Goal: Task Accomplishment & Management: Manage account settings

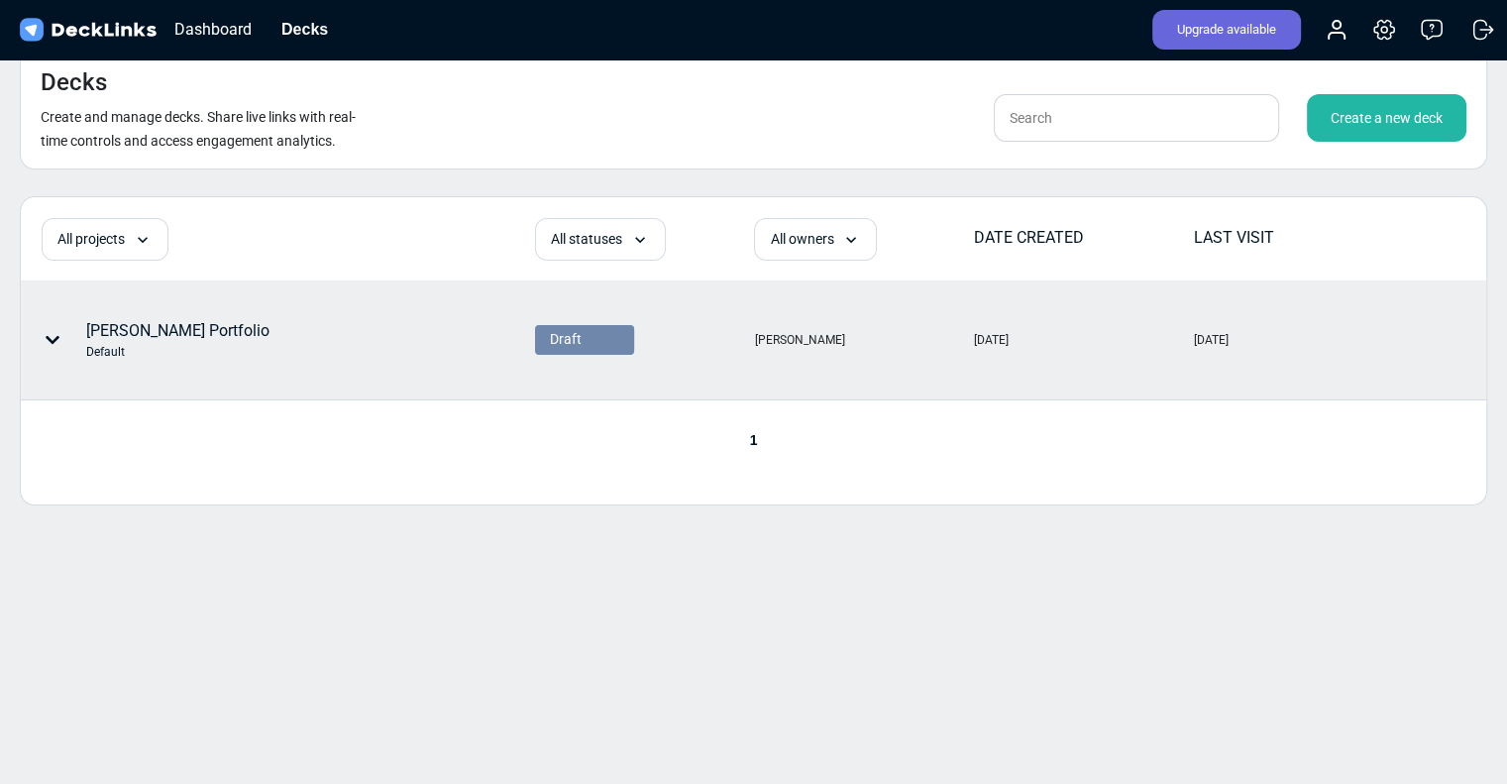
click at [1210, 338] on div "[DATE]" at bounding box center [1211, 340] width 35 height 18
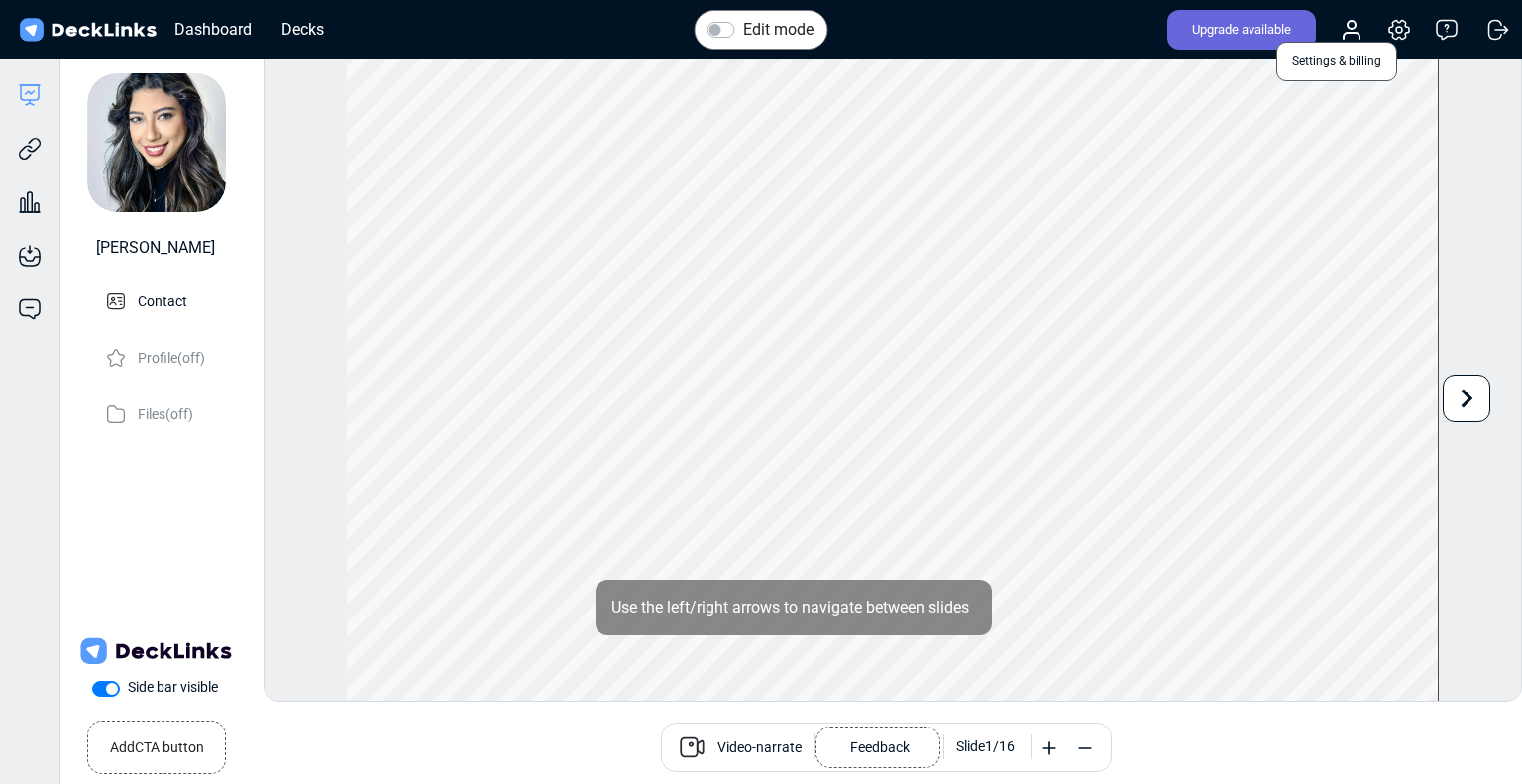
click at [1389, 27] on icon at bounding box center [1399, 30] width 20 height 19
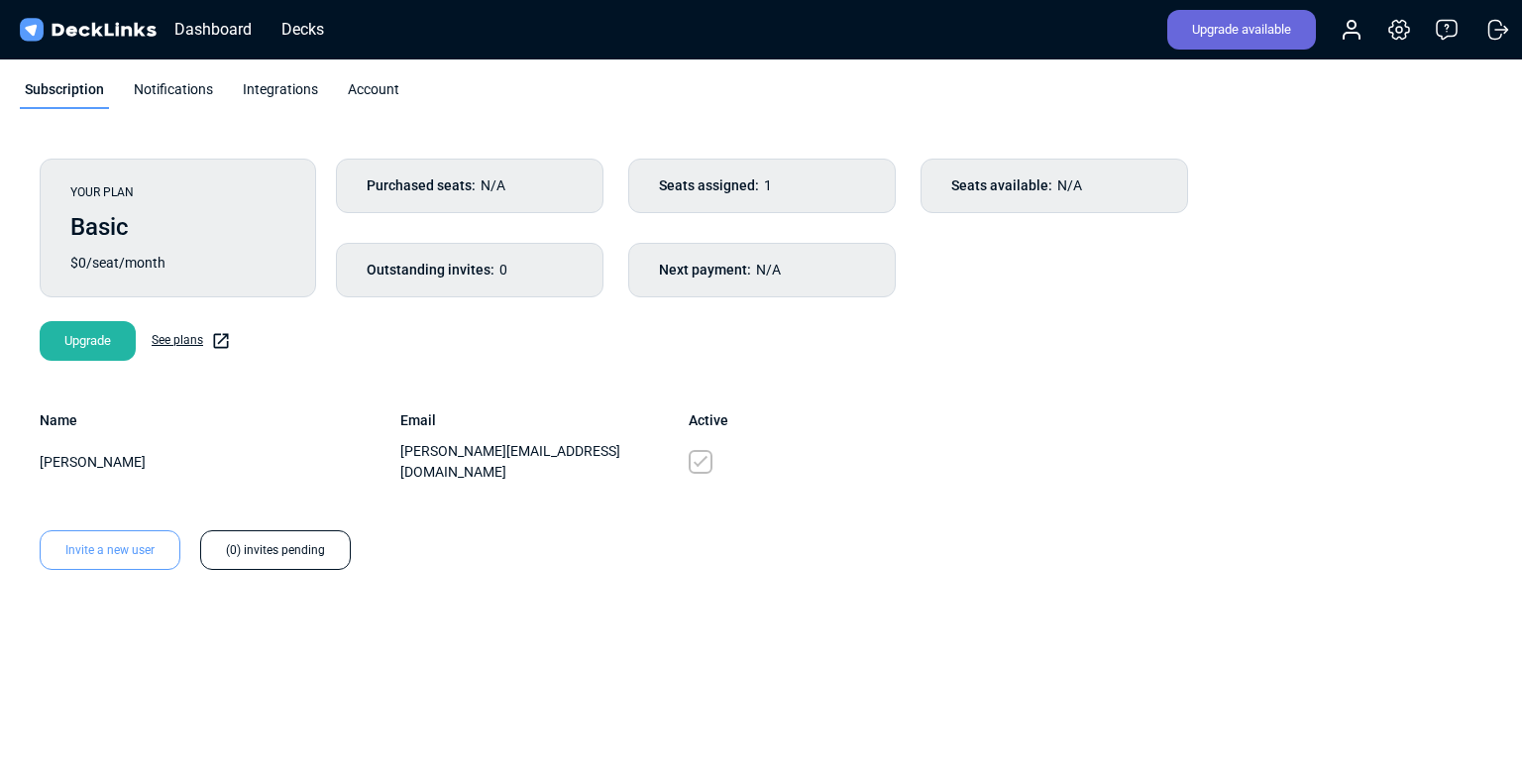
click at [1342, 244] on div "Purchased seats: N/A Seats assigned: 1 Seats available: N/A Outstanding invites…" at bounding box center [899, 228] width 1126 height 139
click at [302, 27] on div "Decks" at bounding box center [302, 29] width 62 height 25
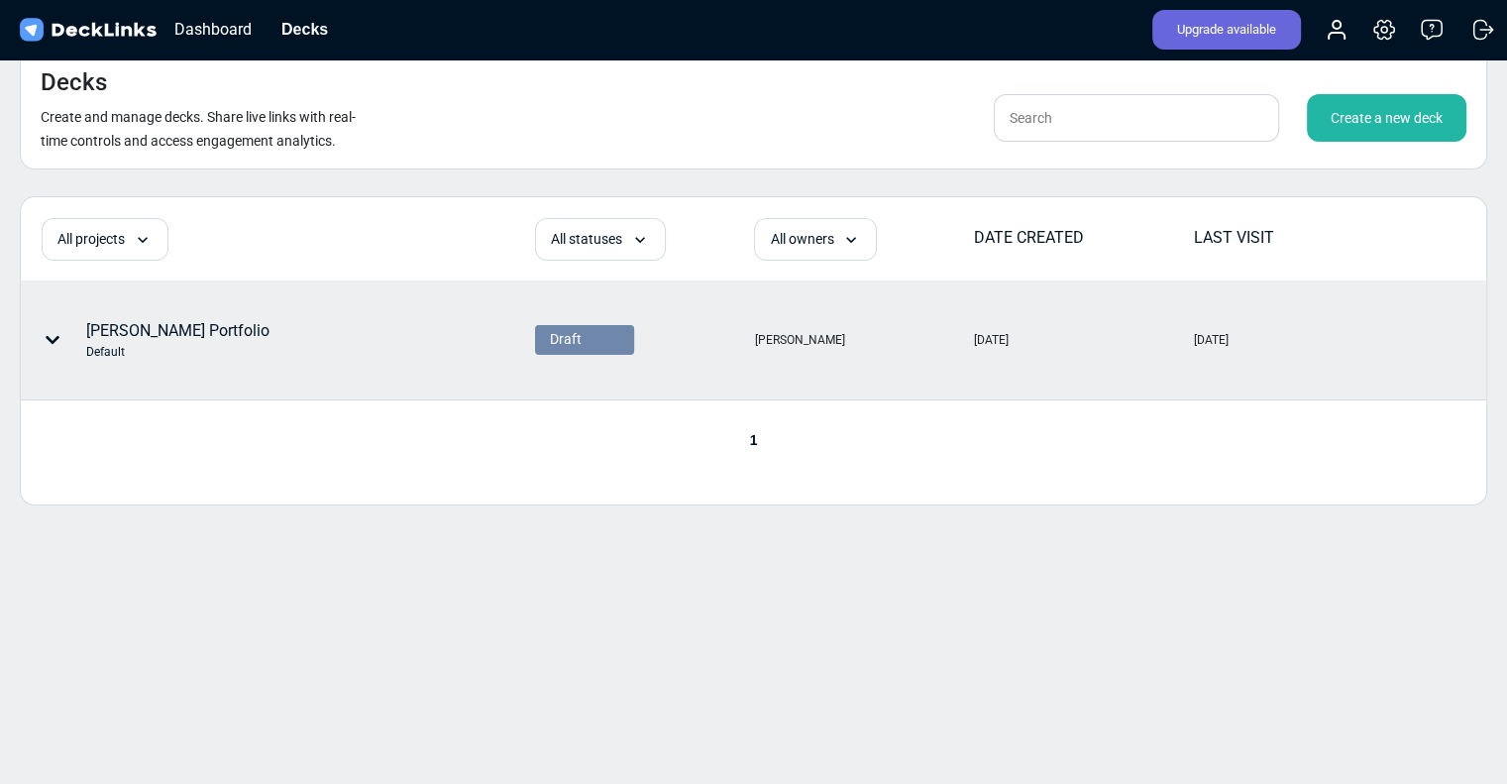
click at [1418, 352] on tr "Stephanie Ancker Portfolio Default Draft Stephanie Ancker Feb 17, 2025 10d 16h …" at bounding box center [753, 340] width 1465 height 120
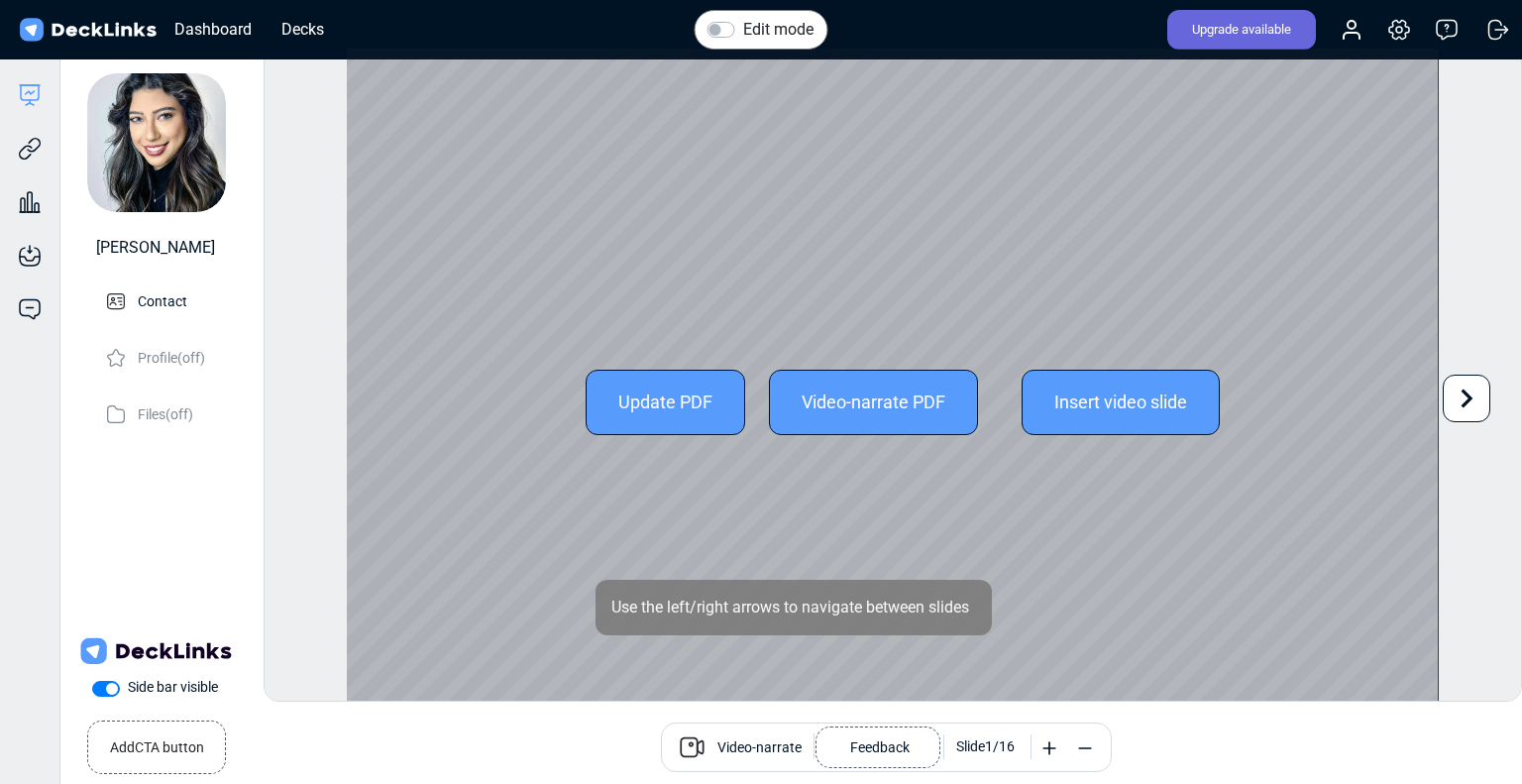
click at [645, 397] on div "Update PDF" at bounding box center [666, 402] width 160 height 65
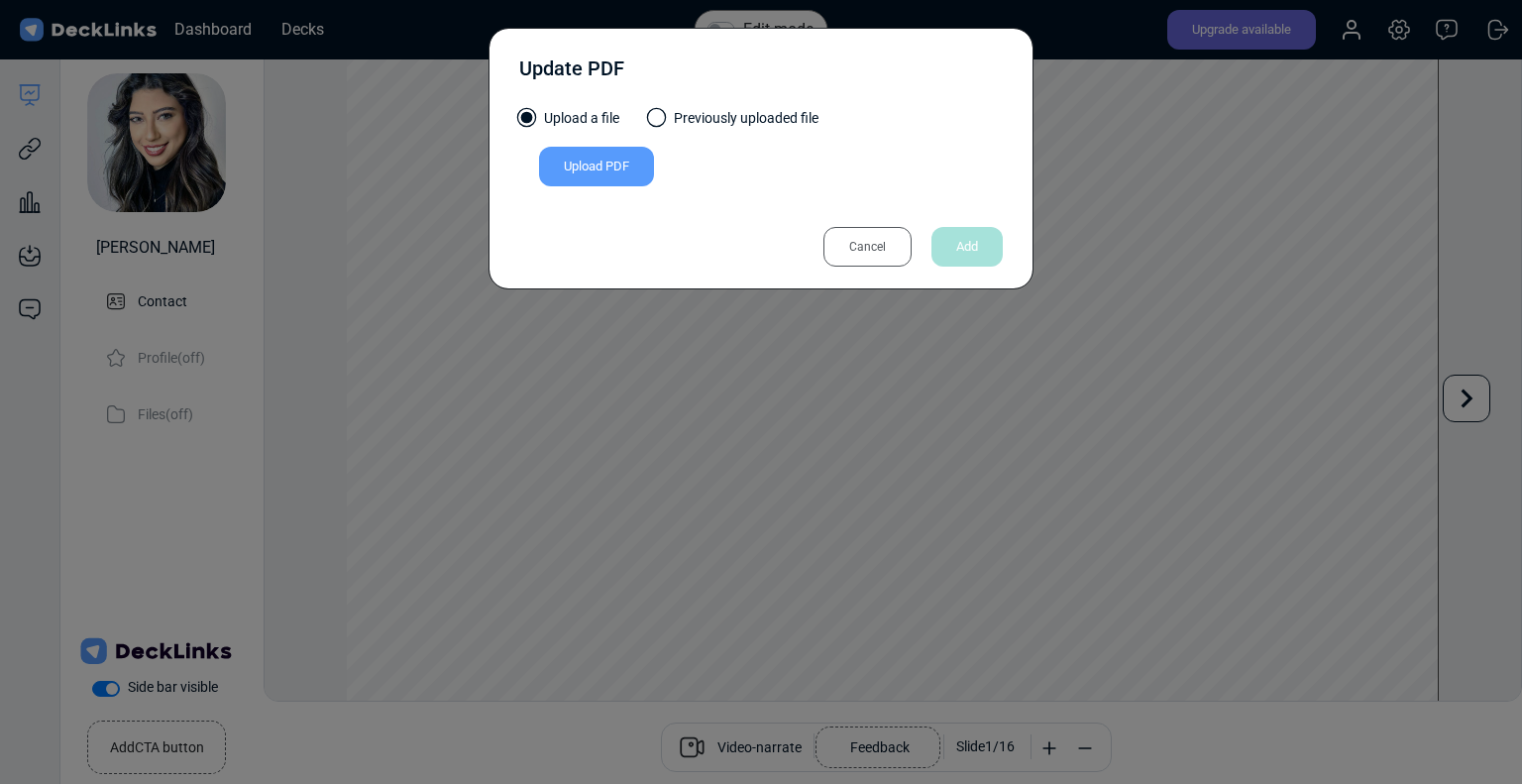
click at [593, 165] on div "Upload PDF" at bounding box center [596, 167] width 115 height 40
click at [0, 0] on input "Upload PDF" at bounding box center [0, 0] width 0 height 0
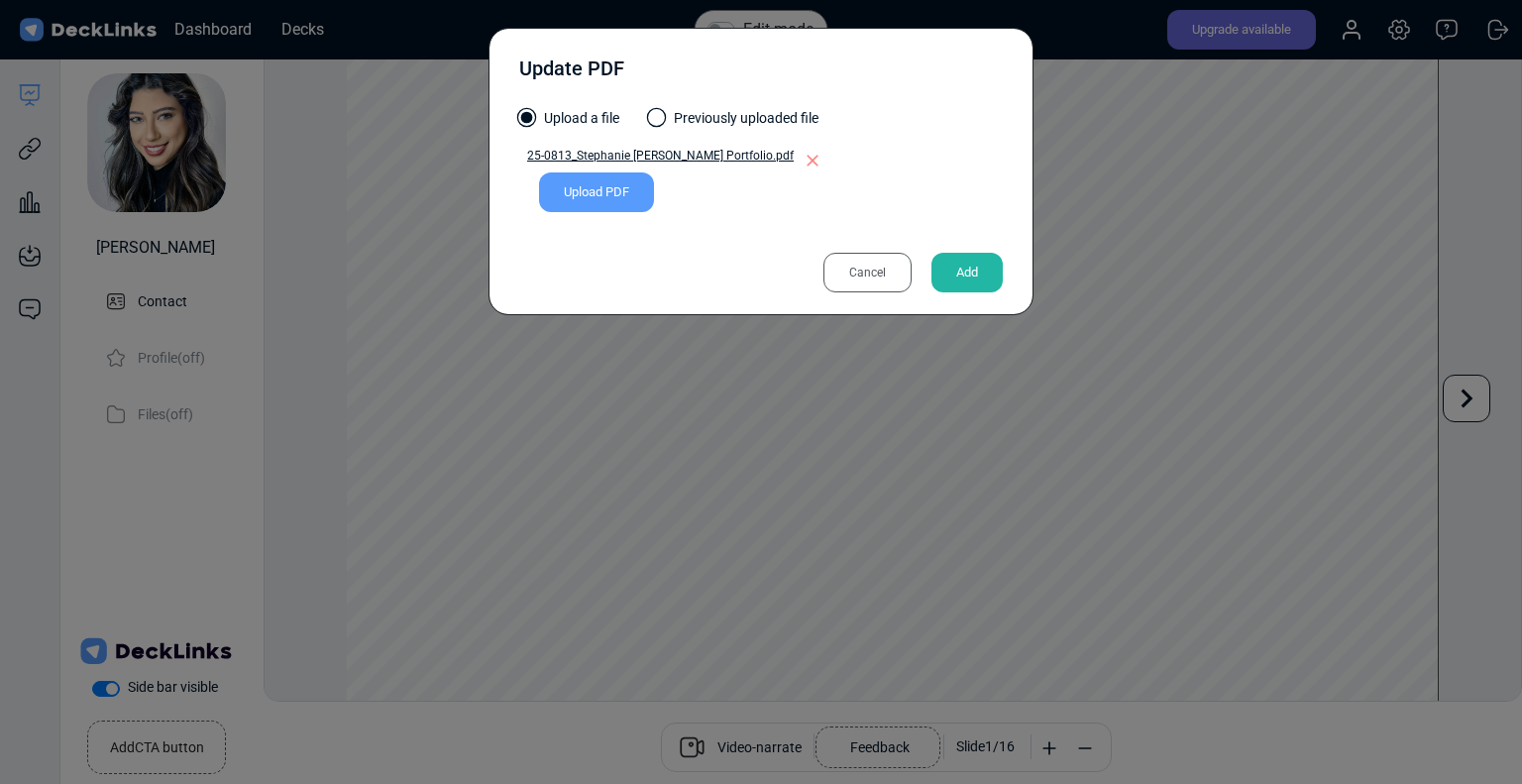
click at [733, 297] on div "Update PDF Upload a file Previously uploaded file 25-0813_Stephanie Ancker Port…" at bounding box center [760, 171] width 545 height 287
click at [967, 265] on div "Add" at bounding box center [966, 273] width 71 height 40
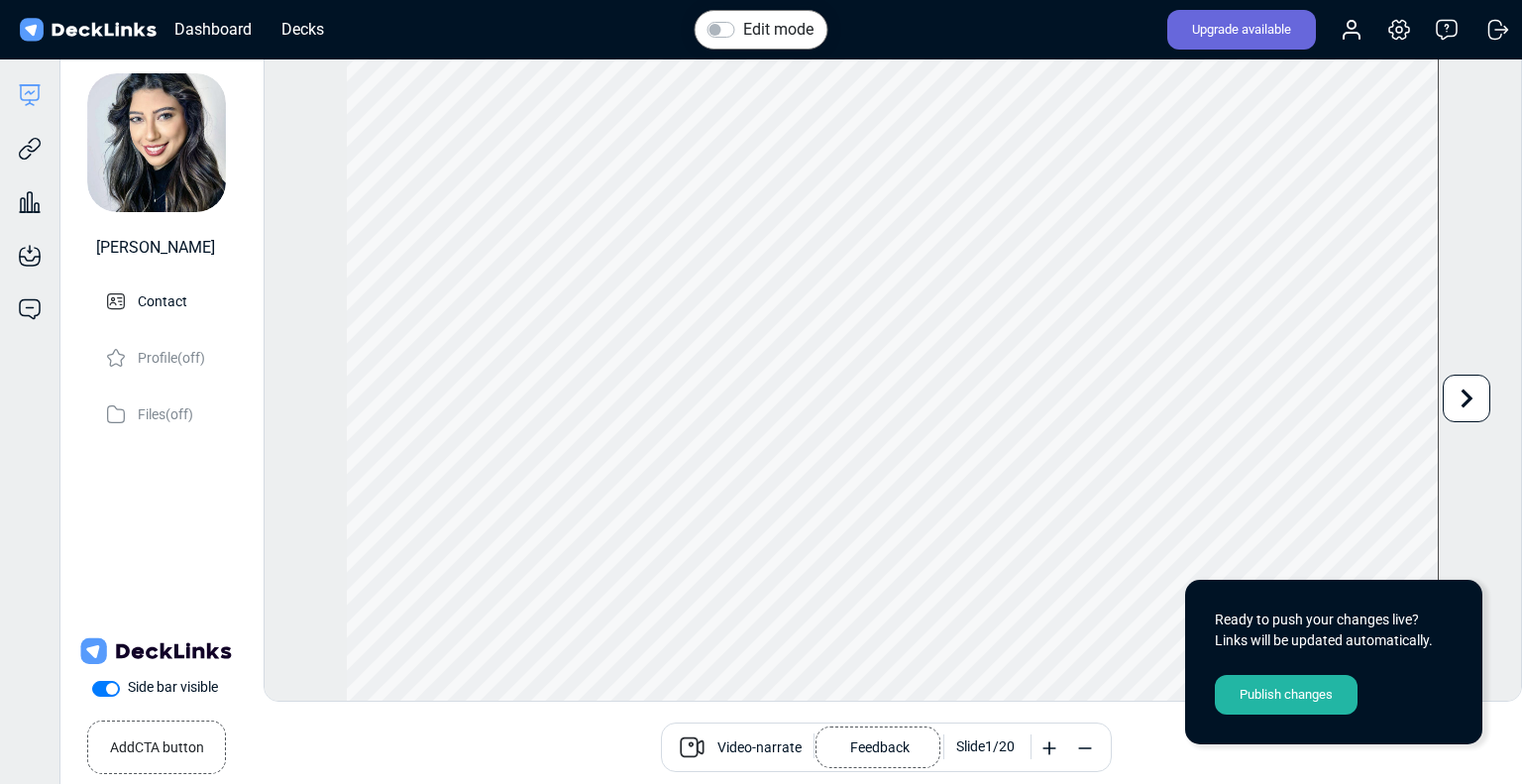
click at [1292, 693] on div "Publish changes" at bounding box center [1286, 695] width 143 height 40
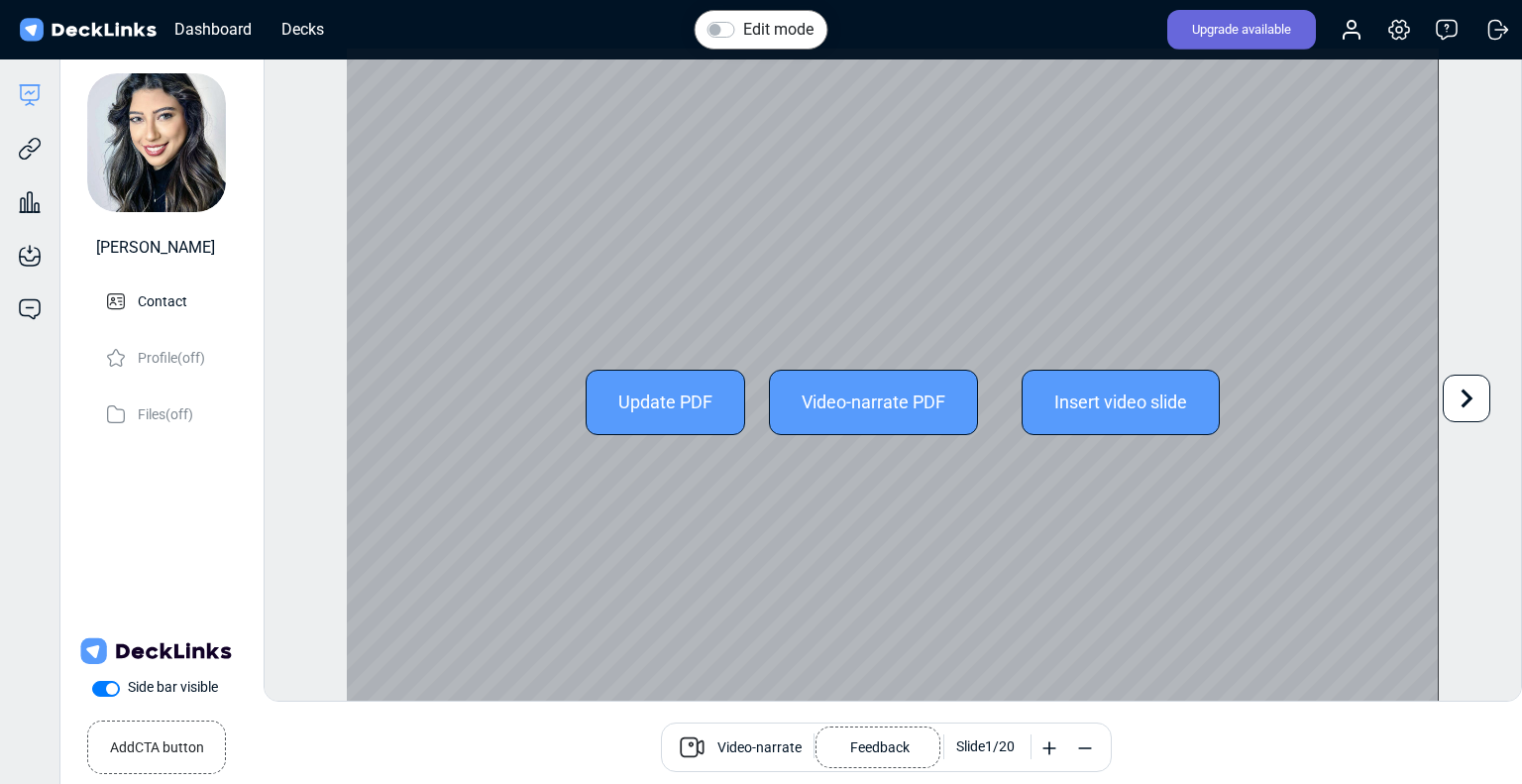
scroll to position [53, 0]
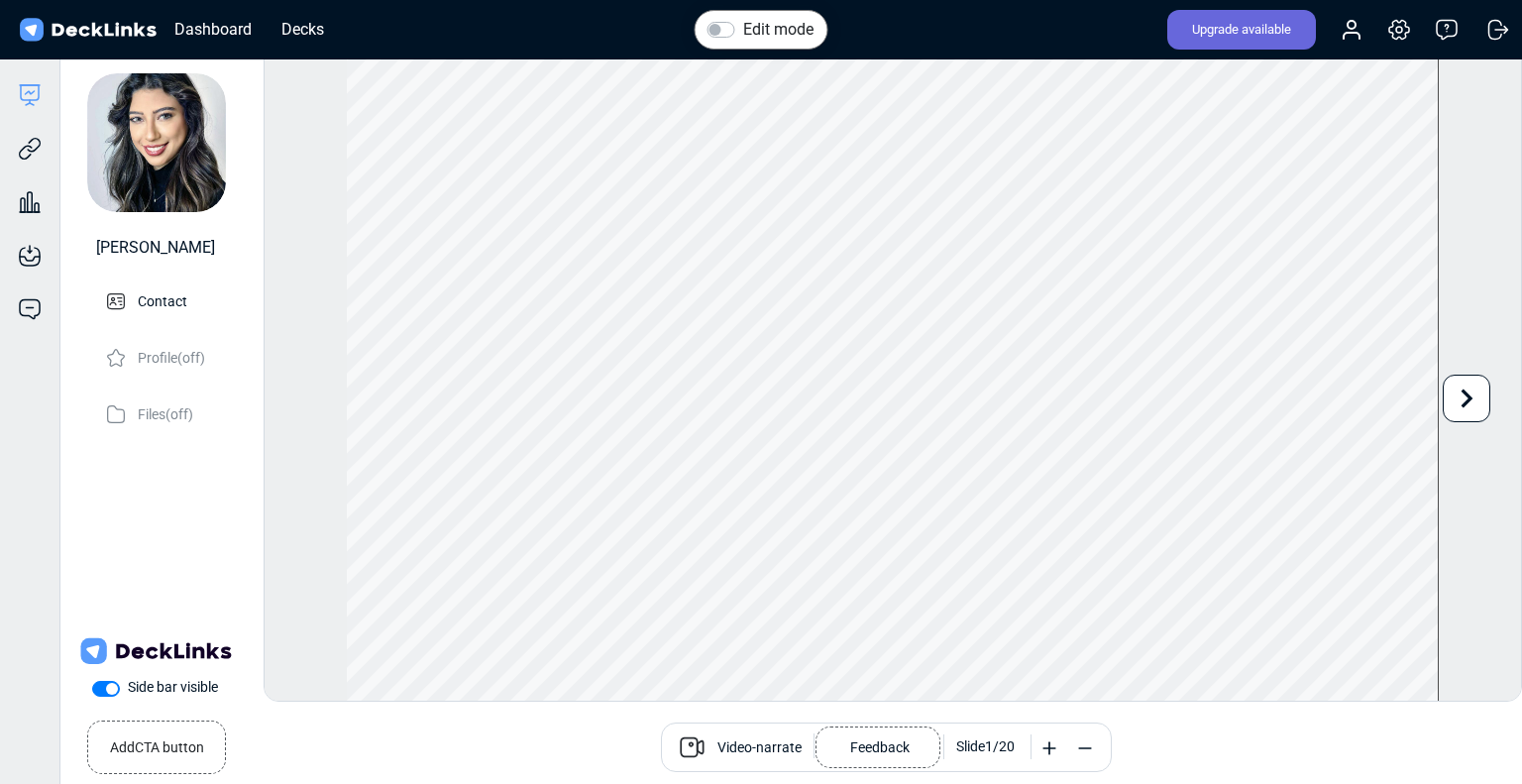
click at [1090, 744] on icon at bounding box center [1085, 748] width 20 height 20
drag, startPoint x: 1090, startPoint y: 744, endPoint x: 1104, endPoint y: 706, distance: 40.1
click at [1088, 746] on icon at bounding box center [1085, 748] width 20 height 20
click at [1046, 748] on line at bounding box center [1049, 748] width 12 height 0
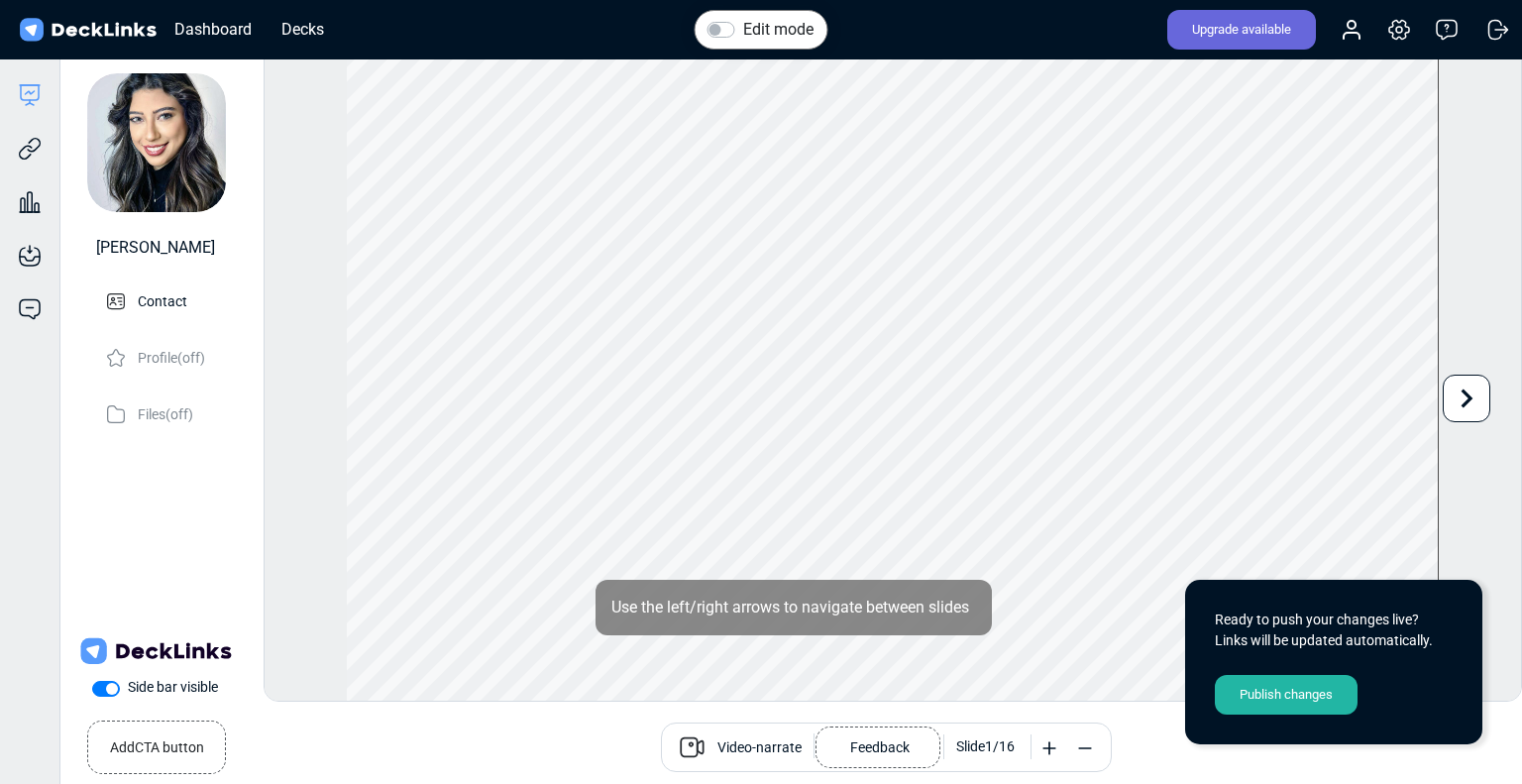
click at [1293, 670] on div "Ready to push your changes live? Links will be updated automatically. Publish c…" at bounding box center [1333, 662] width 297 height 164
click at [1283, 690] on div "Publish changes" at bounding box center [1286, 695] width 143 height 40
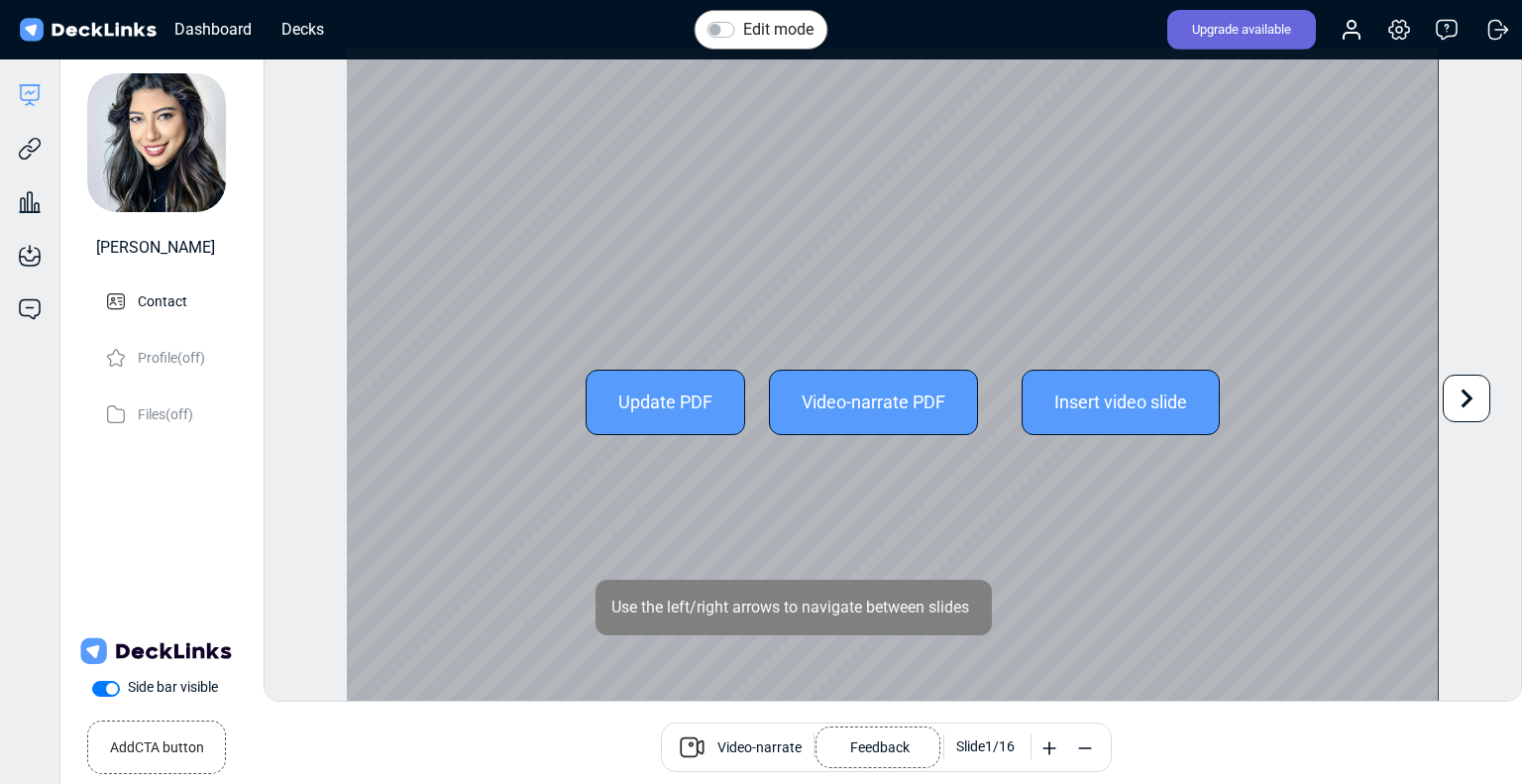
click at [1451, 393] on icon at bounding box center [1466, 398] width 38 height 38
click at [303, 393] on icon at bounding box center [301, 398] width 38 height 38
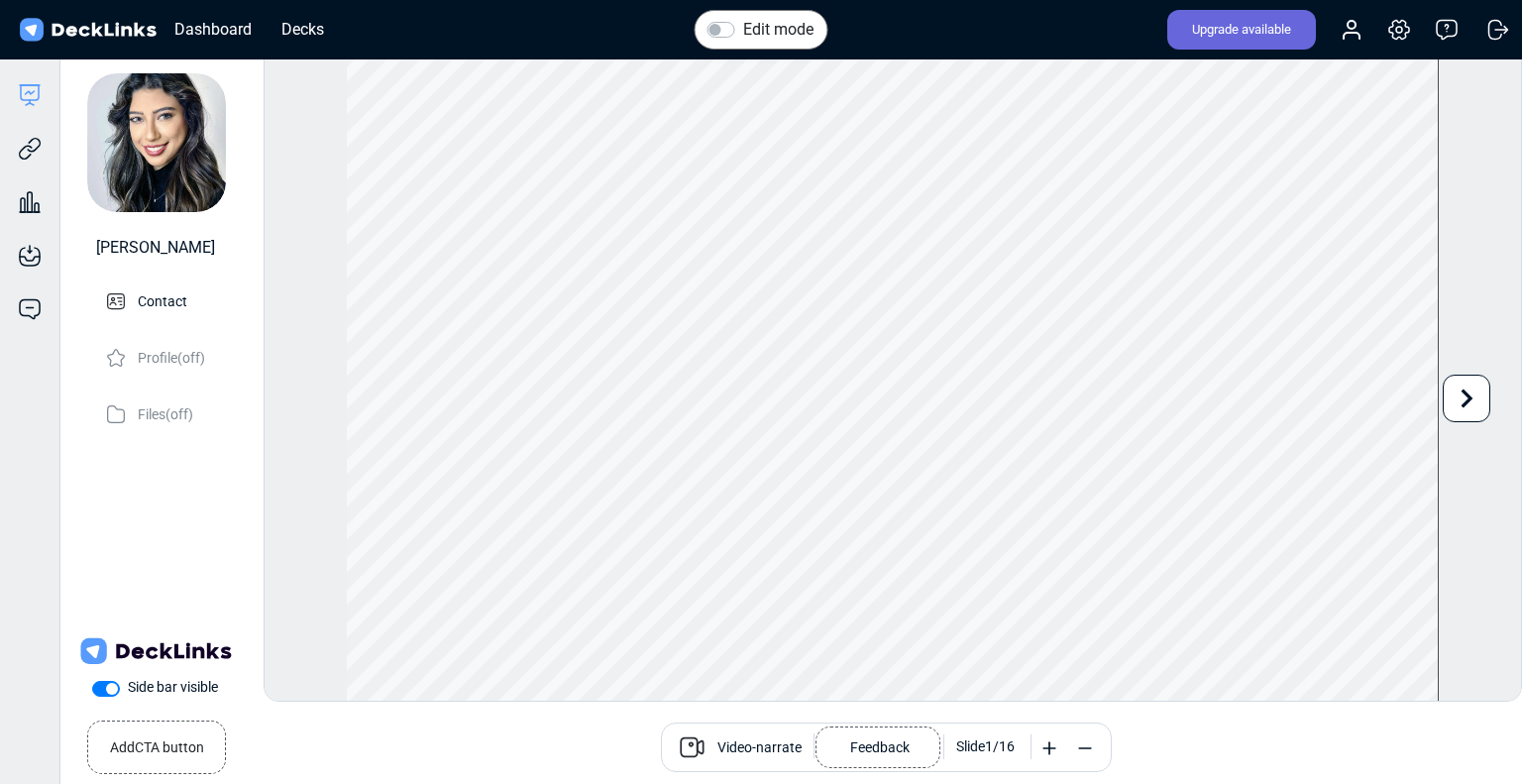
click at [1079, 744] on icon at bounding box center [1085, 748] width 20 height 20
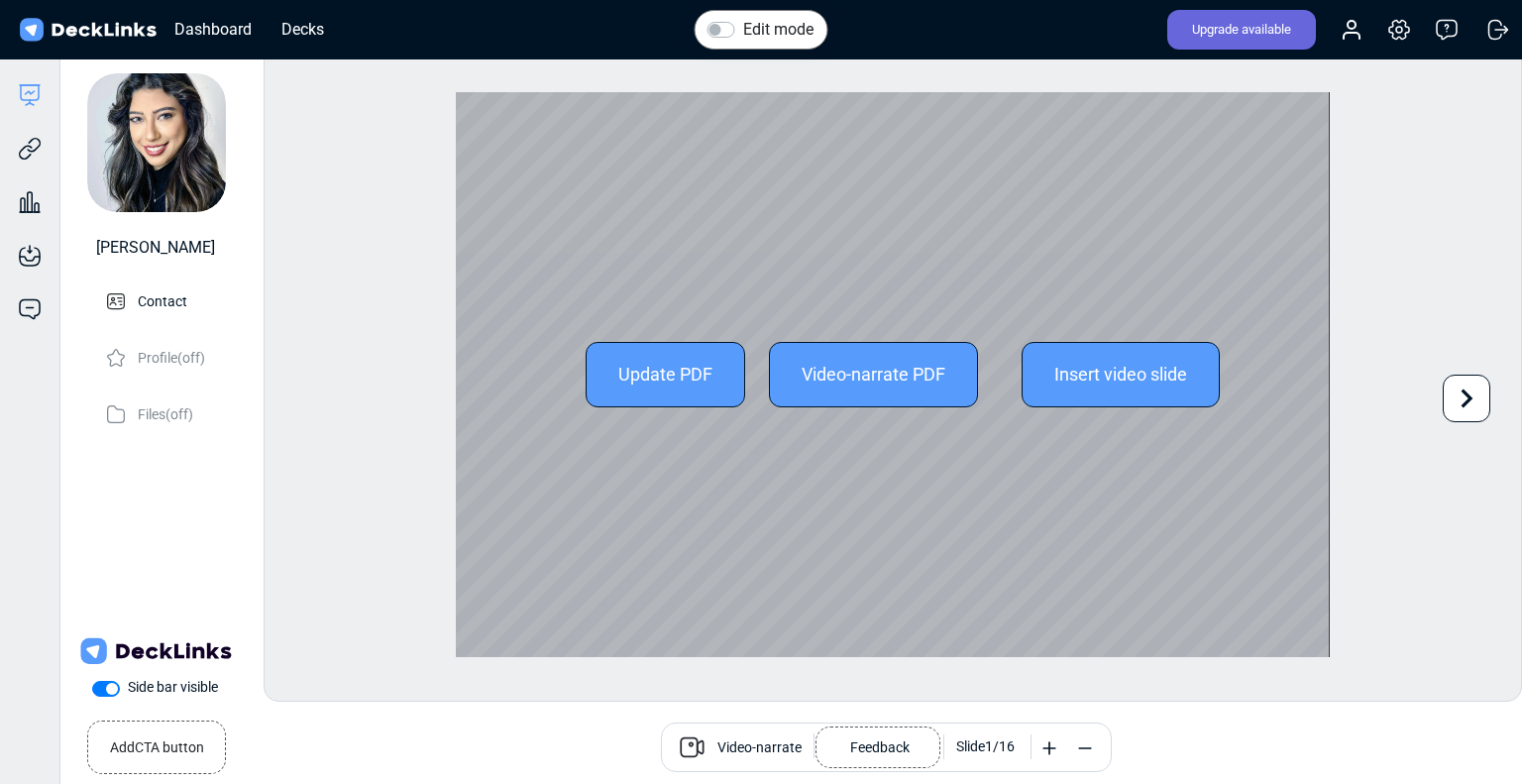
click at [1450, 395] on icon at bounding box center [1466, 398] width 38 height 38
click at [1466, 399] on icon at bounding box center [1467, 397] width 12 height 19
click at [1461, 411] on icon at bounding box center [1466, 398] width 38 height 38
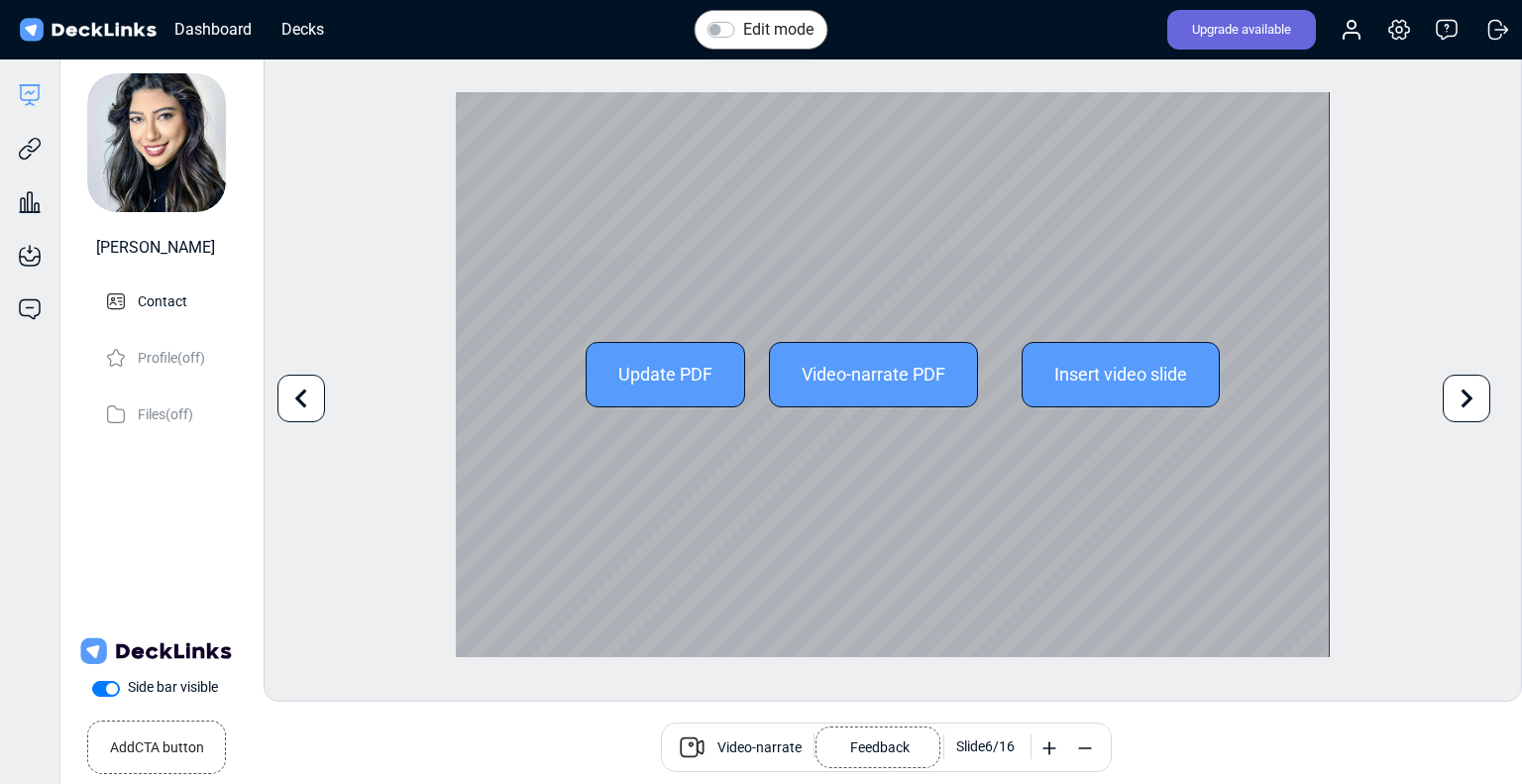
click at [308, 399] on icon at bounding box center [301, 398] width 38 height 38
click at [307, 399] on icon at bounding box center [301, 398] width 38 height 38
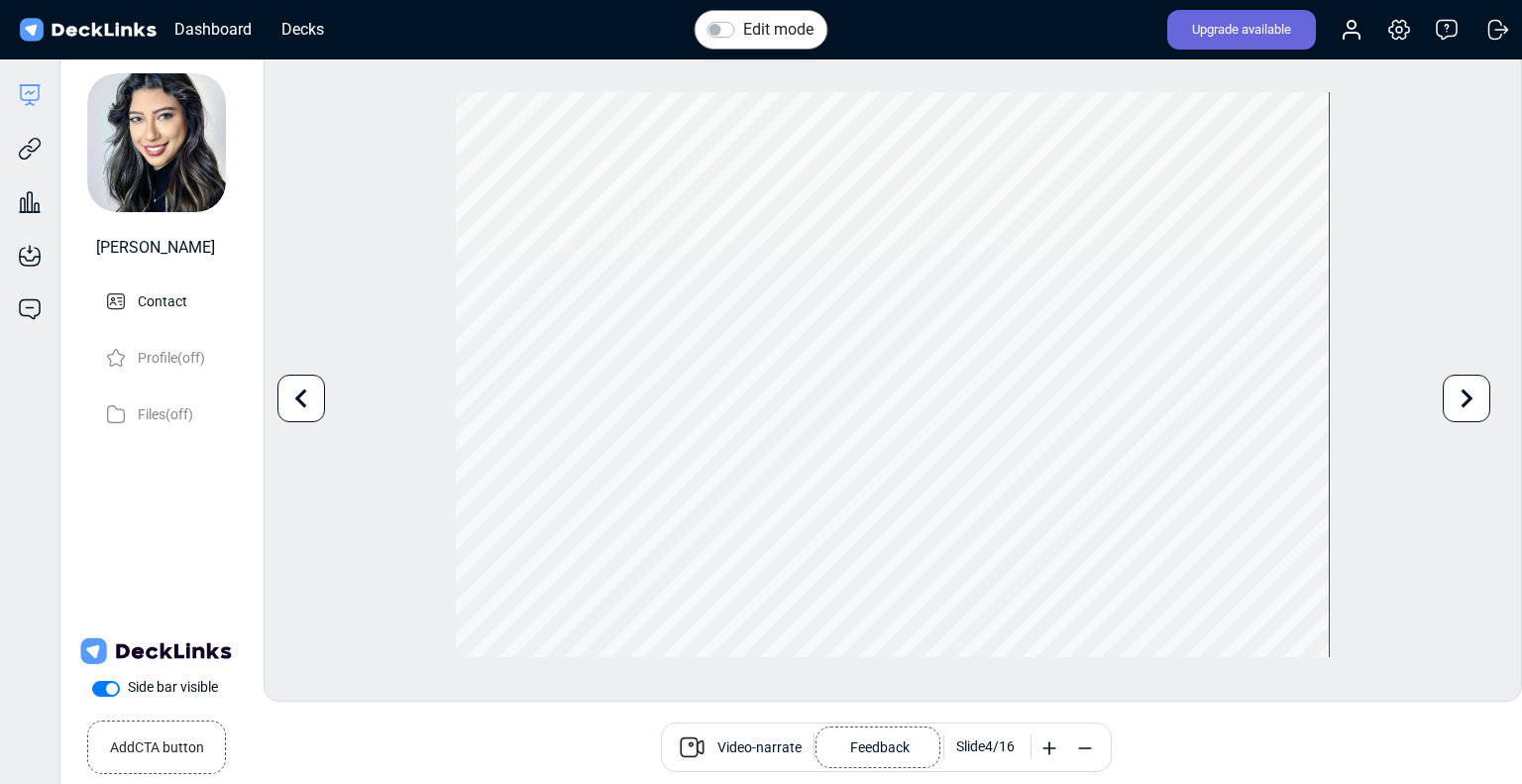
click at [1457, 402] on icon at bounding box center [1466, 398] width 38 height 38
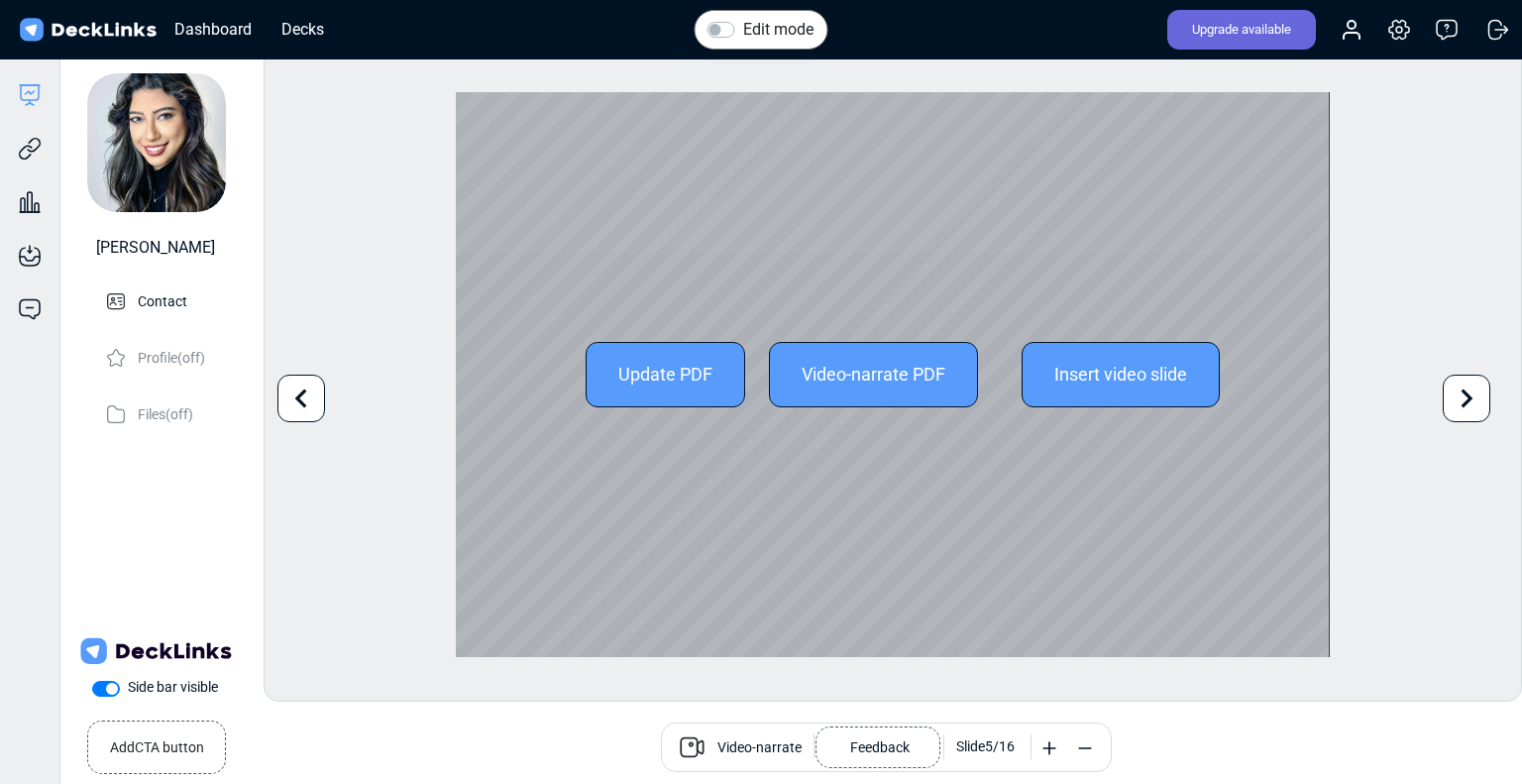
click at [1457, 402] on div "Edit mode Change photo Updating this image will immediately apply to all of you…" at bounding box center [893, 375] width 1258 height 654
click at [1467, 406] on icon at bounding box center [1466, 398] width 38 height 38
click at [1476, 403] on icon at bounding box center [1466, 398] width 38 height 38
click at [1465, 413] on icon at bounding box center [1466, 398] width 38 height 38
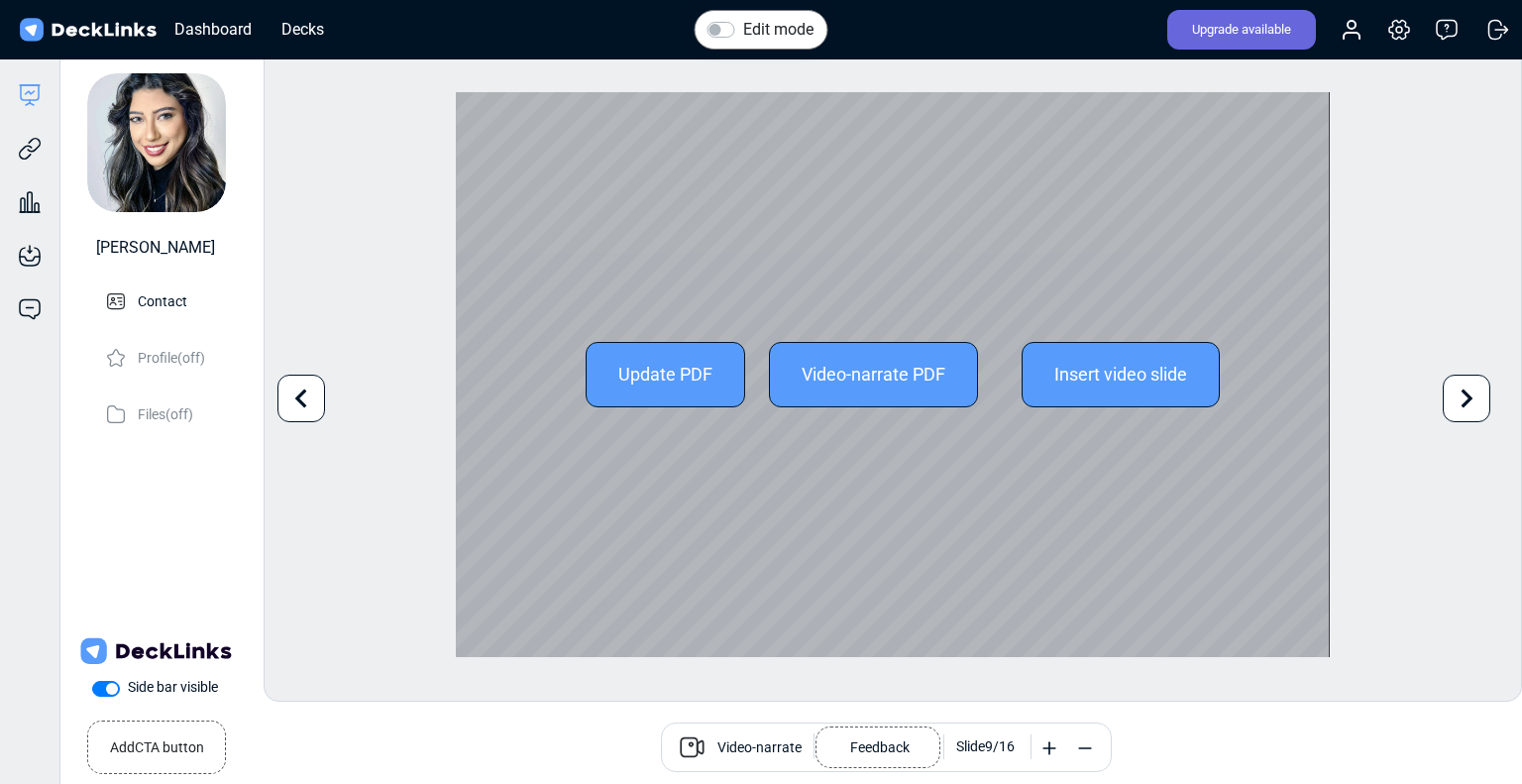
click at [1466, 406] on icon at bounding box center [1466, 398] width 38 height 38
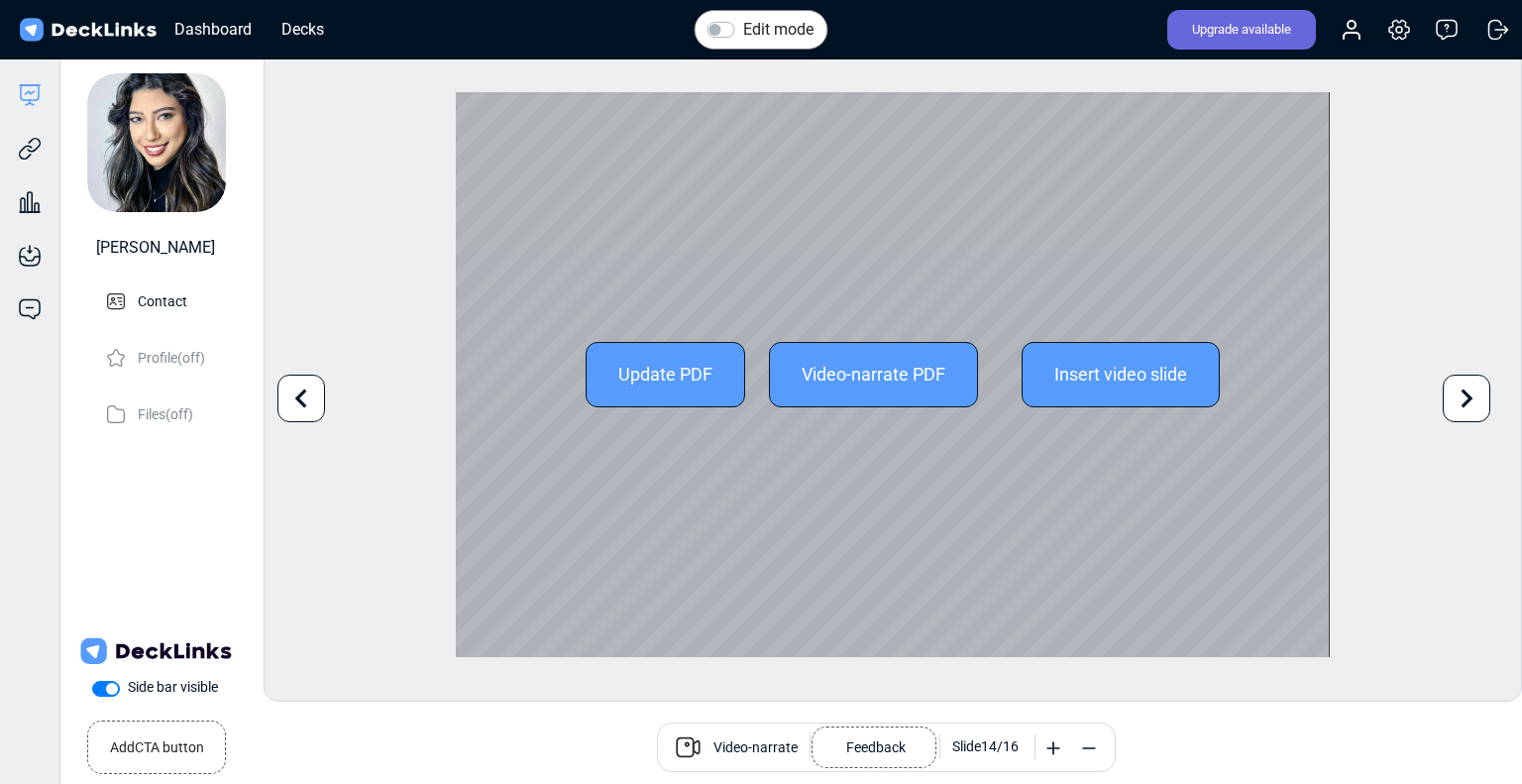
click at [1466, 406] on icon at bounding box center [1466, 398] width 38 height 38
click at [1466, 406] on div "Edit mode Change photo Updating this image will immediately apply to all of you…" at bounding box center [893, 375] width 1258 height 654
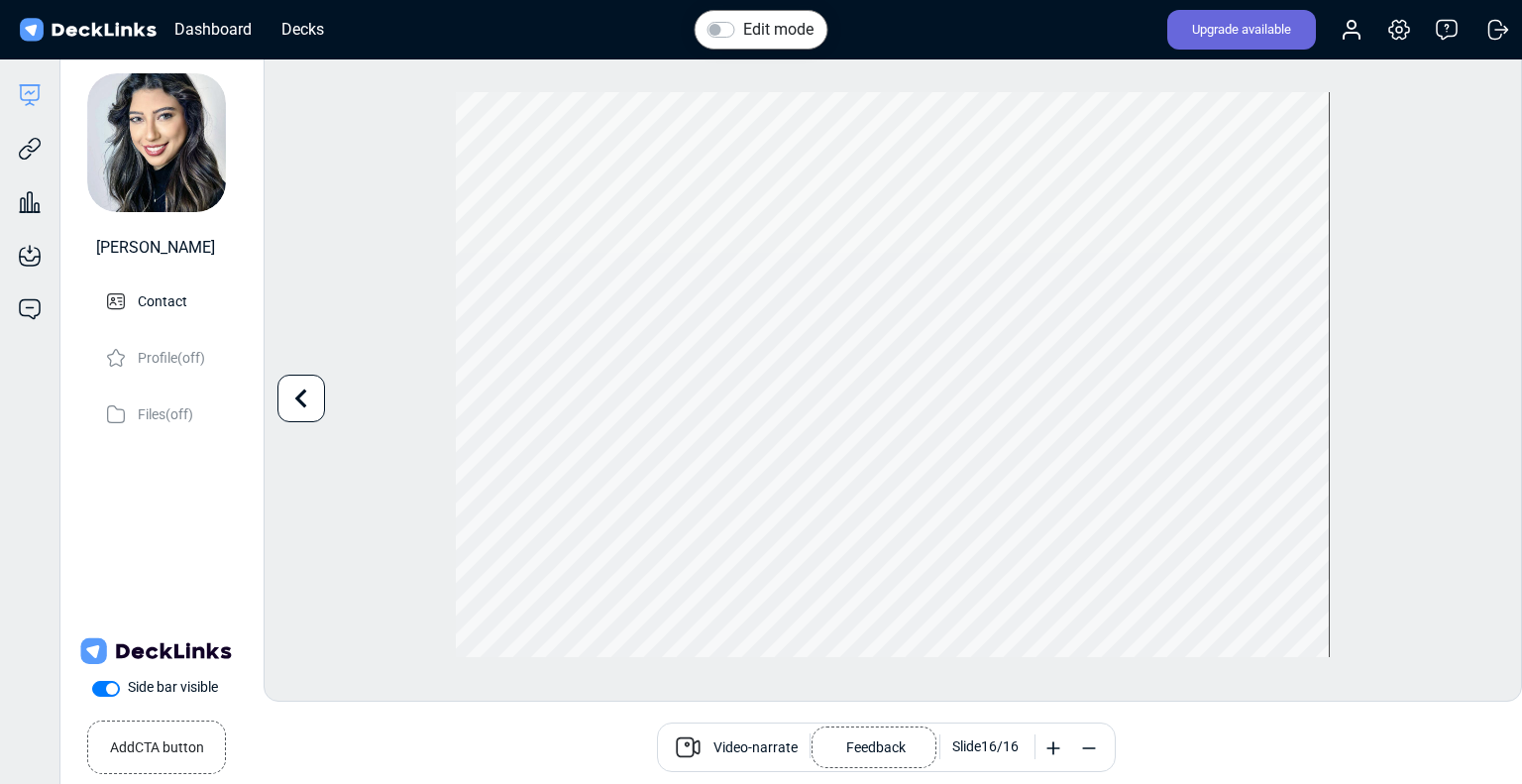
click at [1403, 423] on div "Edit mode Change photo Updating this image will immediately apply to all of you…" at bounding box center [893, 375] width 1258 height 654
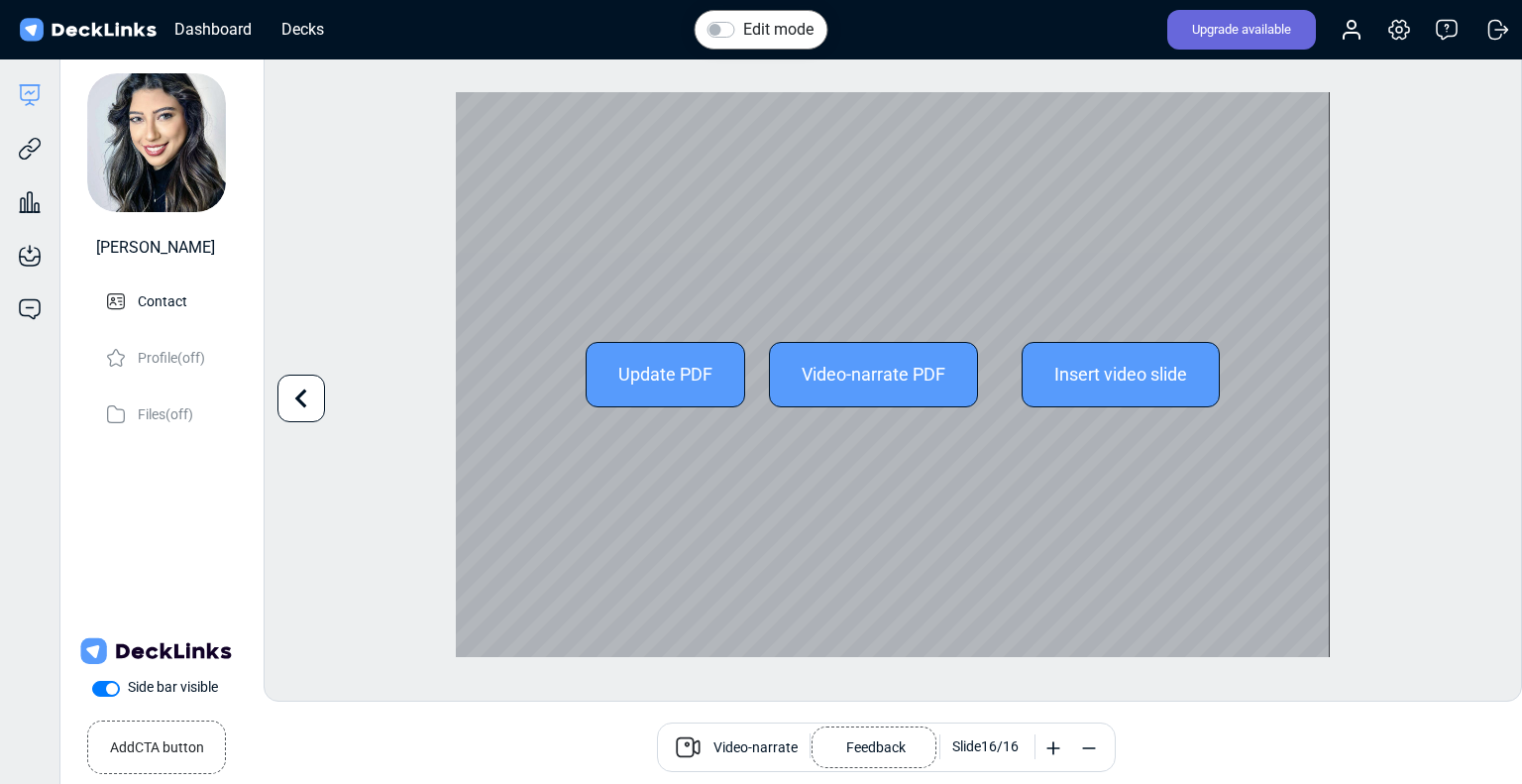
click at [305, 398] on icon at bounding box center [301, 398] width 38 height 38
click at [1459, 397] on icon at bounding box center [1466, 398] width 38 height 38
click at [1459, 397] on div "Edit mode Change photo Updating this image will immediately apply to all of you…" at bounding box center [893, 375] width 1258 height 654
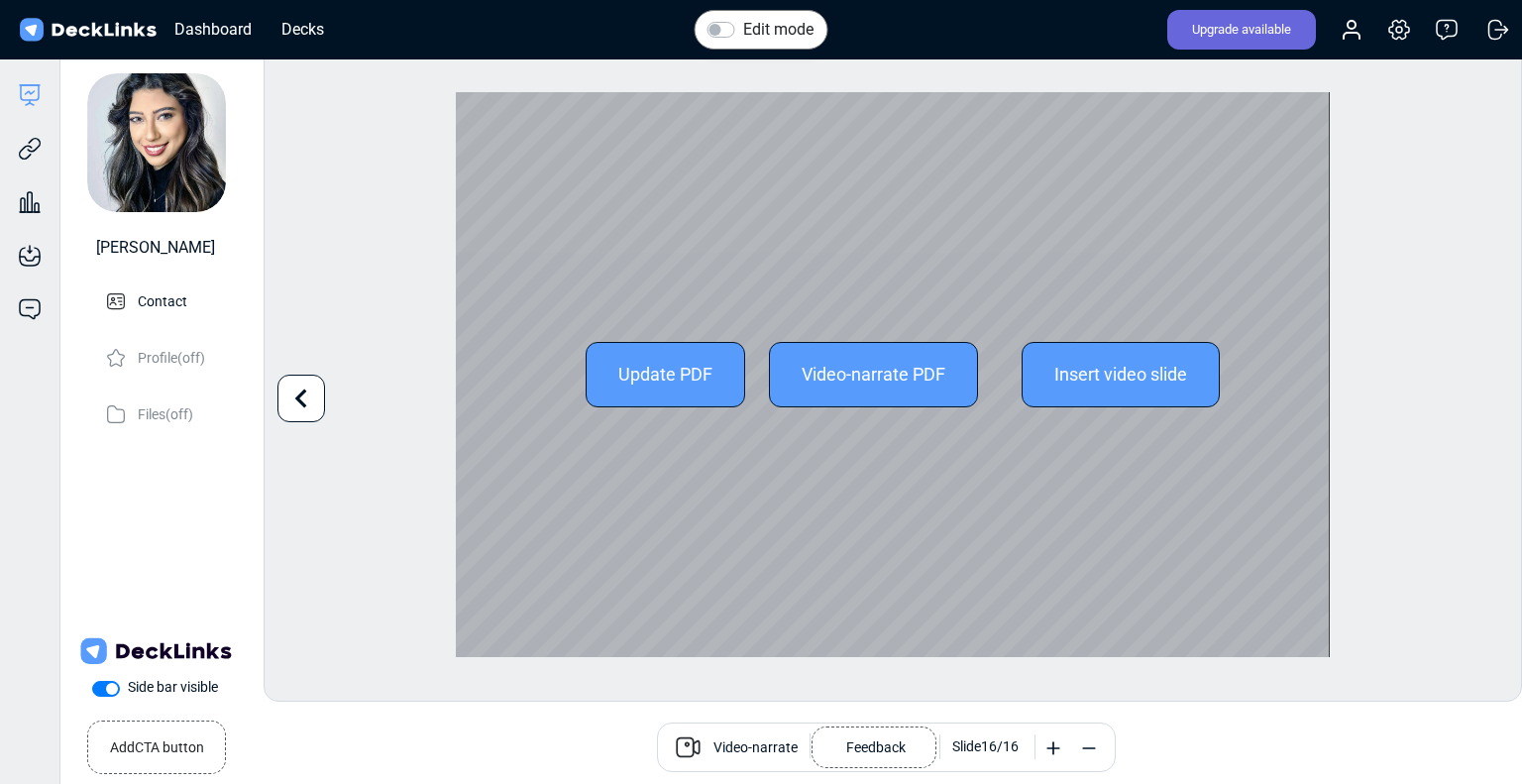
click at [305, 406] on icon at bounding box center [301, 397] width 12 height 19
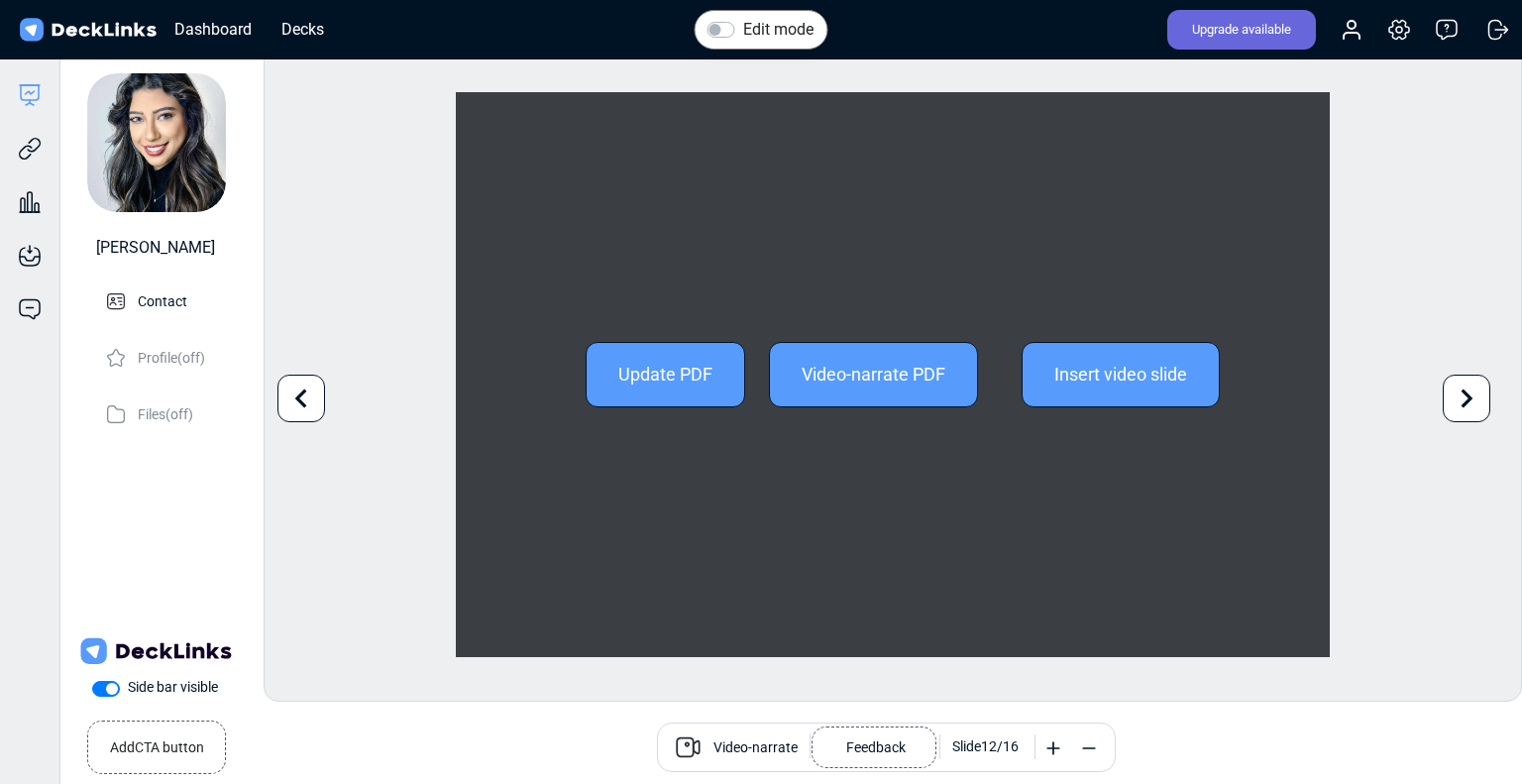
click at [305, 406] on icon at bounding box center [301, 397] width 12 height 19
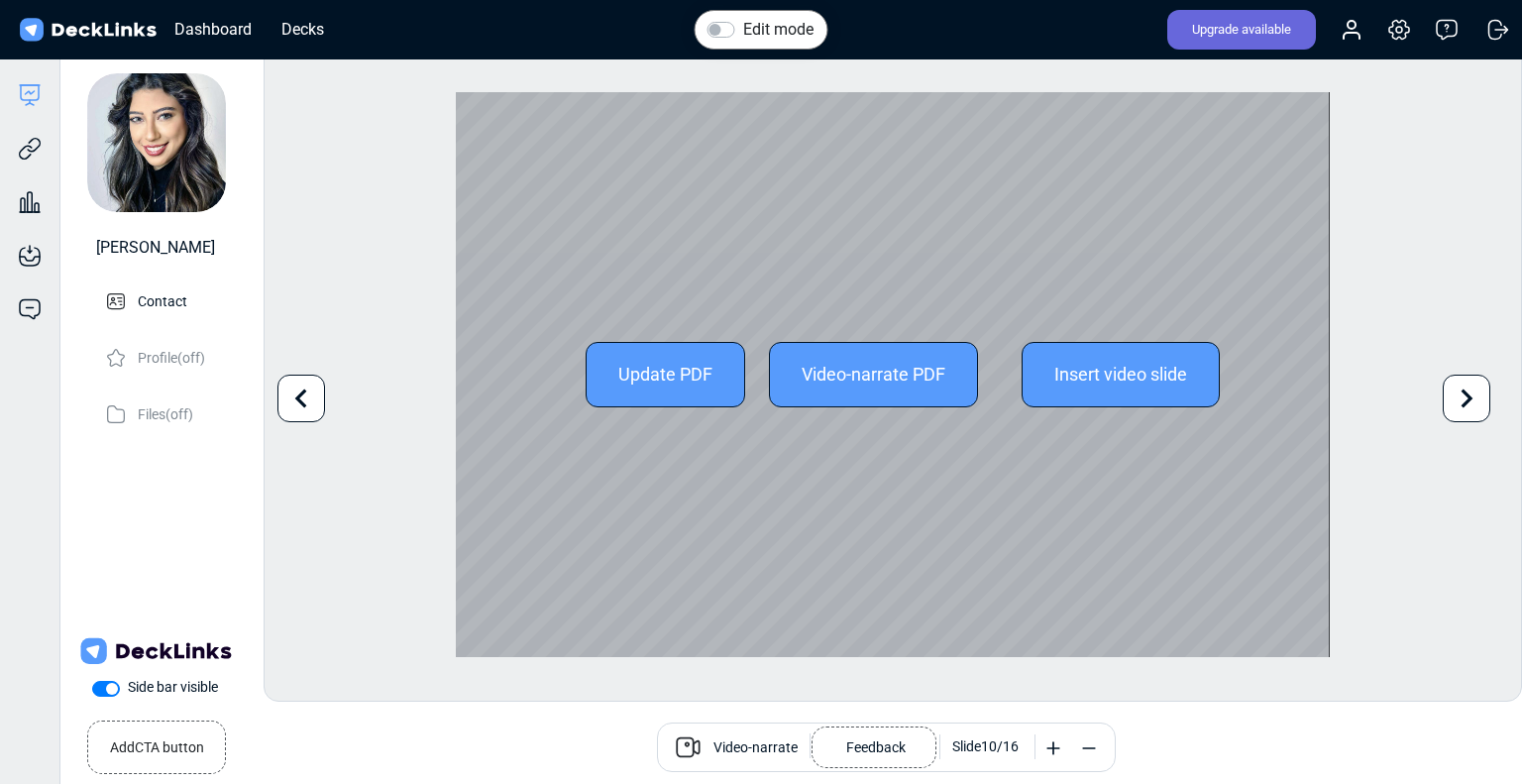
click at [305, 406] on icon at bounding box center [301, 397] width 12 height 19
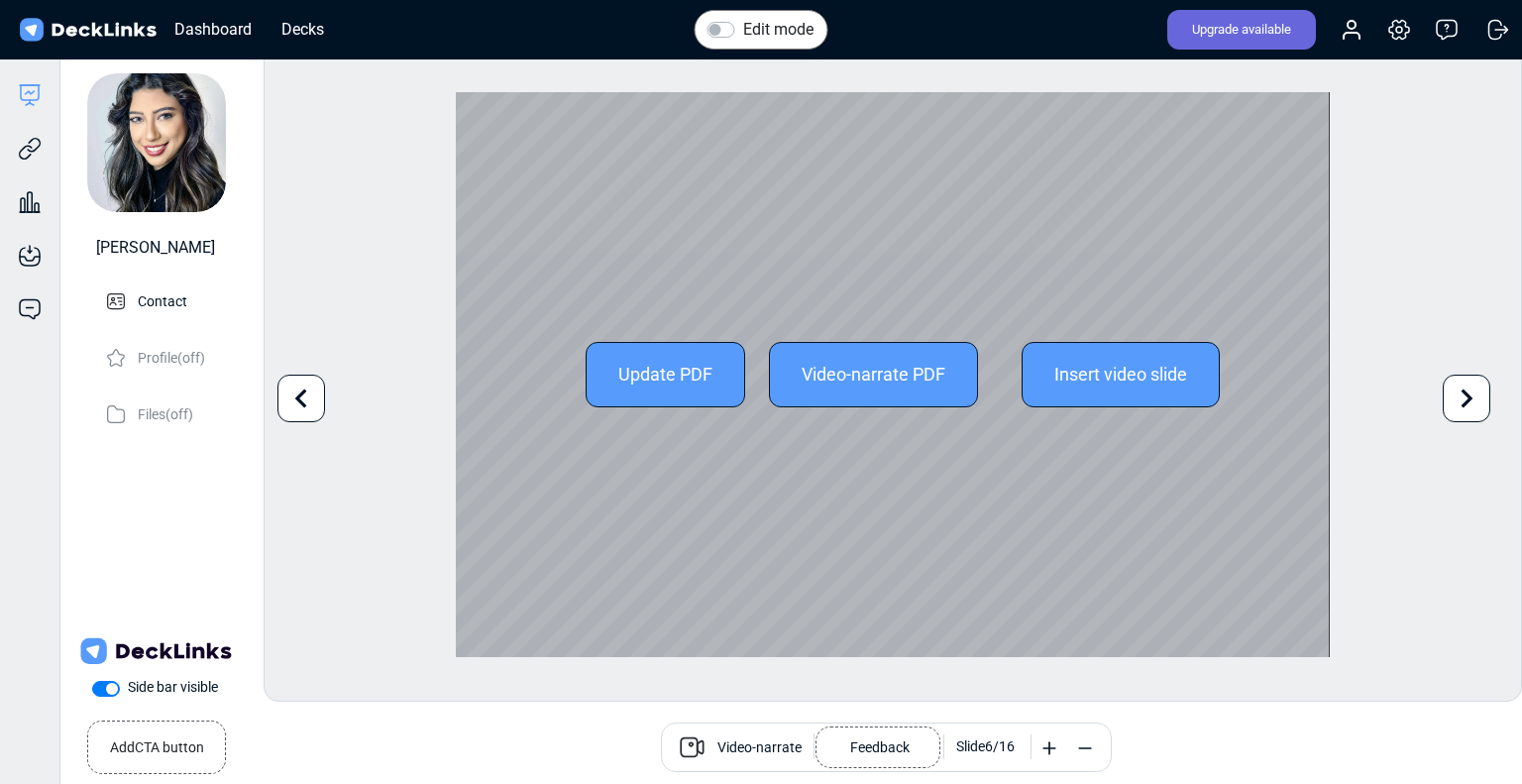
click at [305, 406] on icon at bounding box center [301, 397] width 12 height 19
click at [693, 373] on div "Update PDF" at bounding box center [666, 374] width 160 height 65
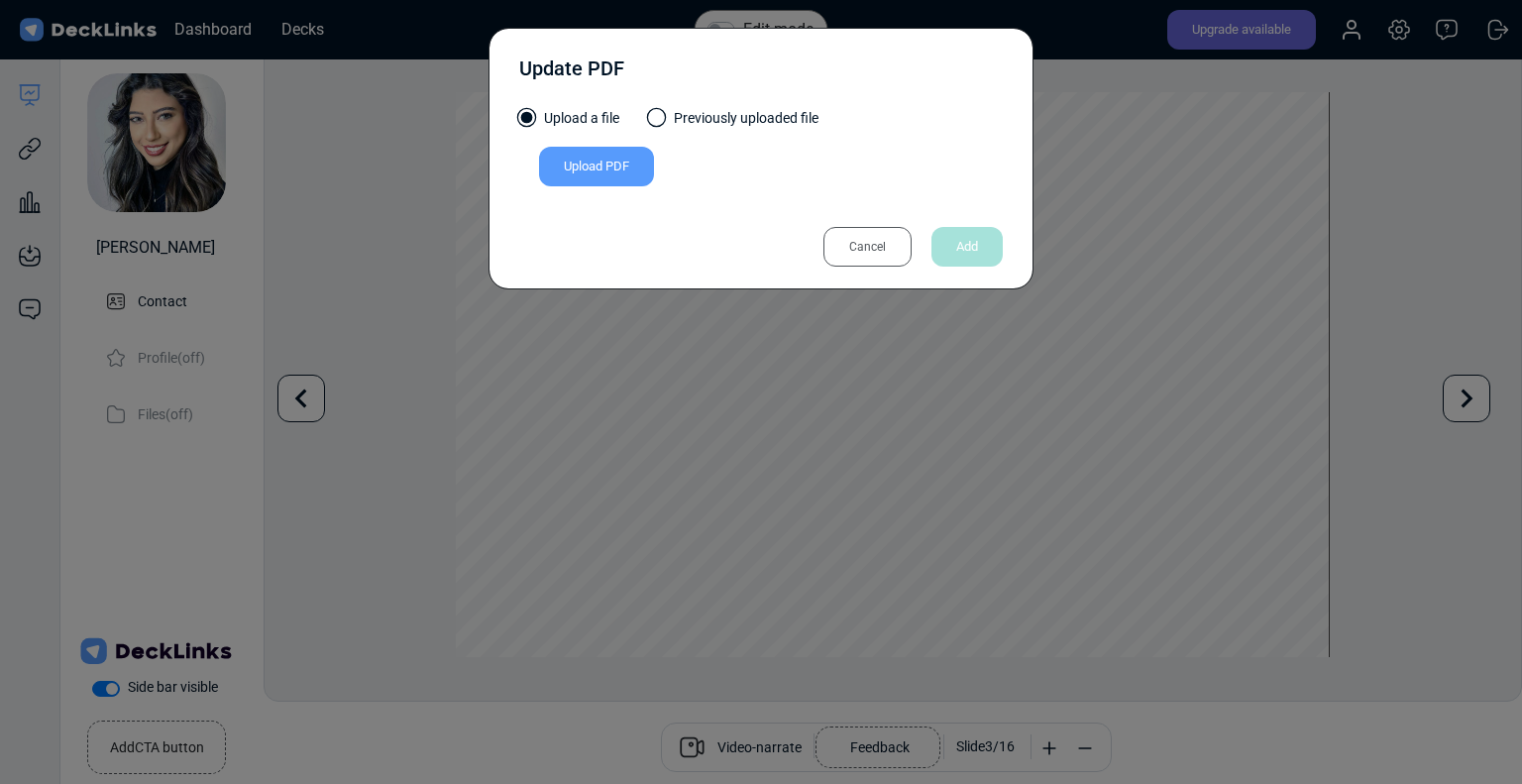
click at [618, 171] on div "Upload PDF" at bounding box center [596, 167] width 115 height 40
click at [0, 0] on input "Upload PDF" at bounding box center [0, 0] width 0 height 0
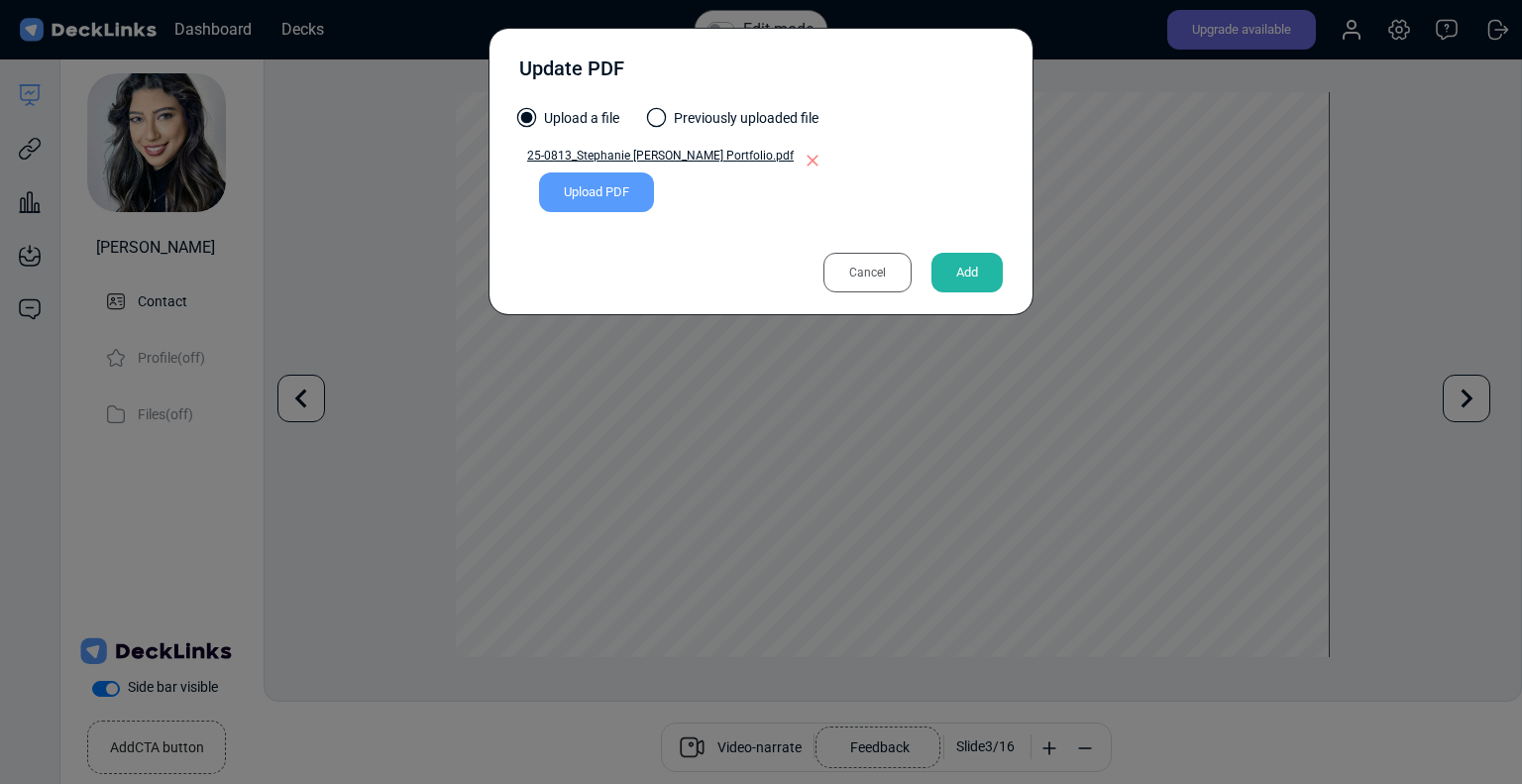
click at [951, 267] on div "Add" at bounding box center [966, 273] width 71 height 40
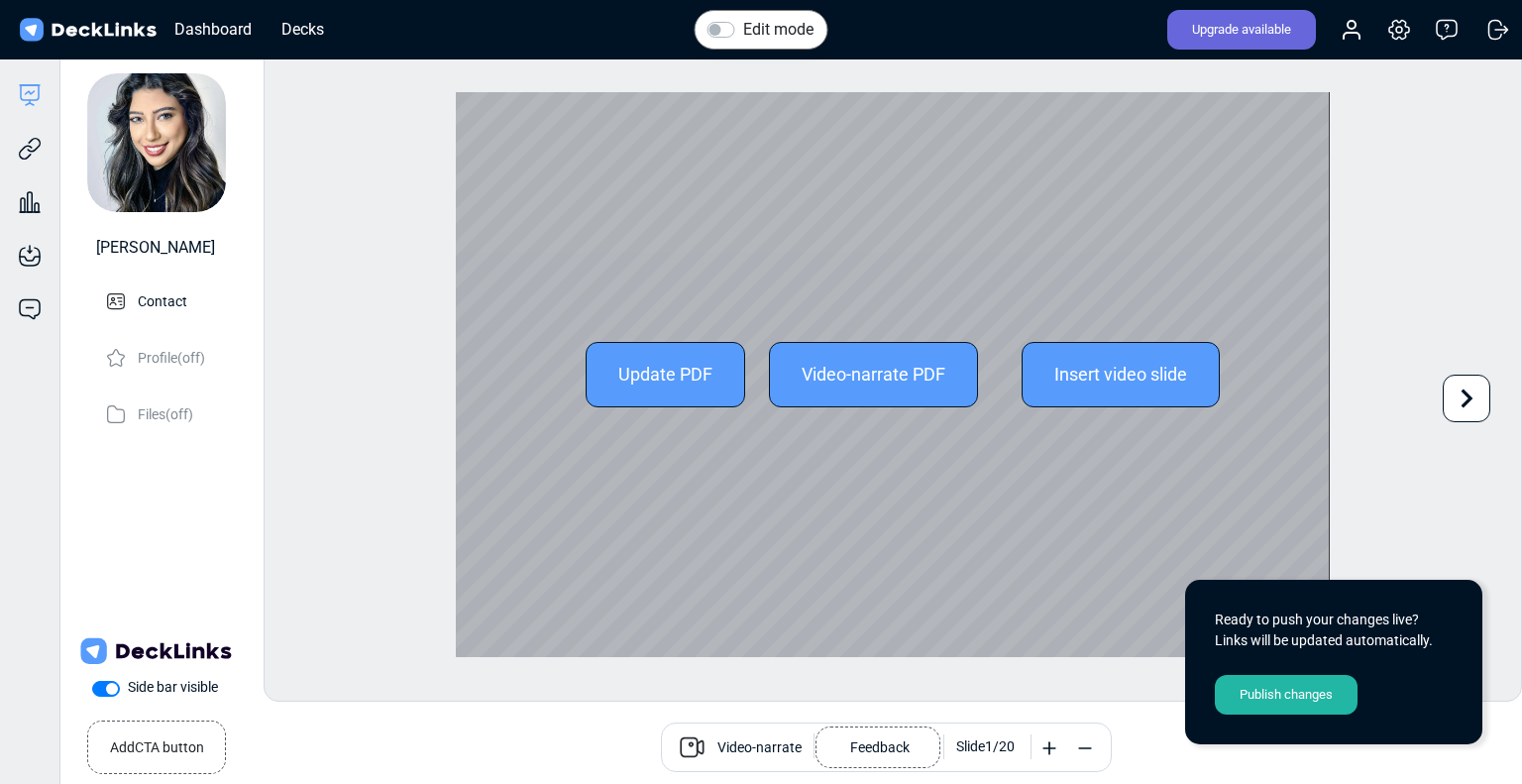
click at [1448, 407] on icon at bounding box center [1466, 398] width 38 height 38
click at [1450, 404] on icon at bounding box center [1466, 398] width 38 height 38
click at [1451, 404] on icon at bounding box center [1466, 398] width 38 height 38
click at [1458, 402] on icon at bounding box center [1466, 398] width 38 height 38
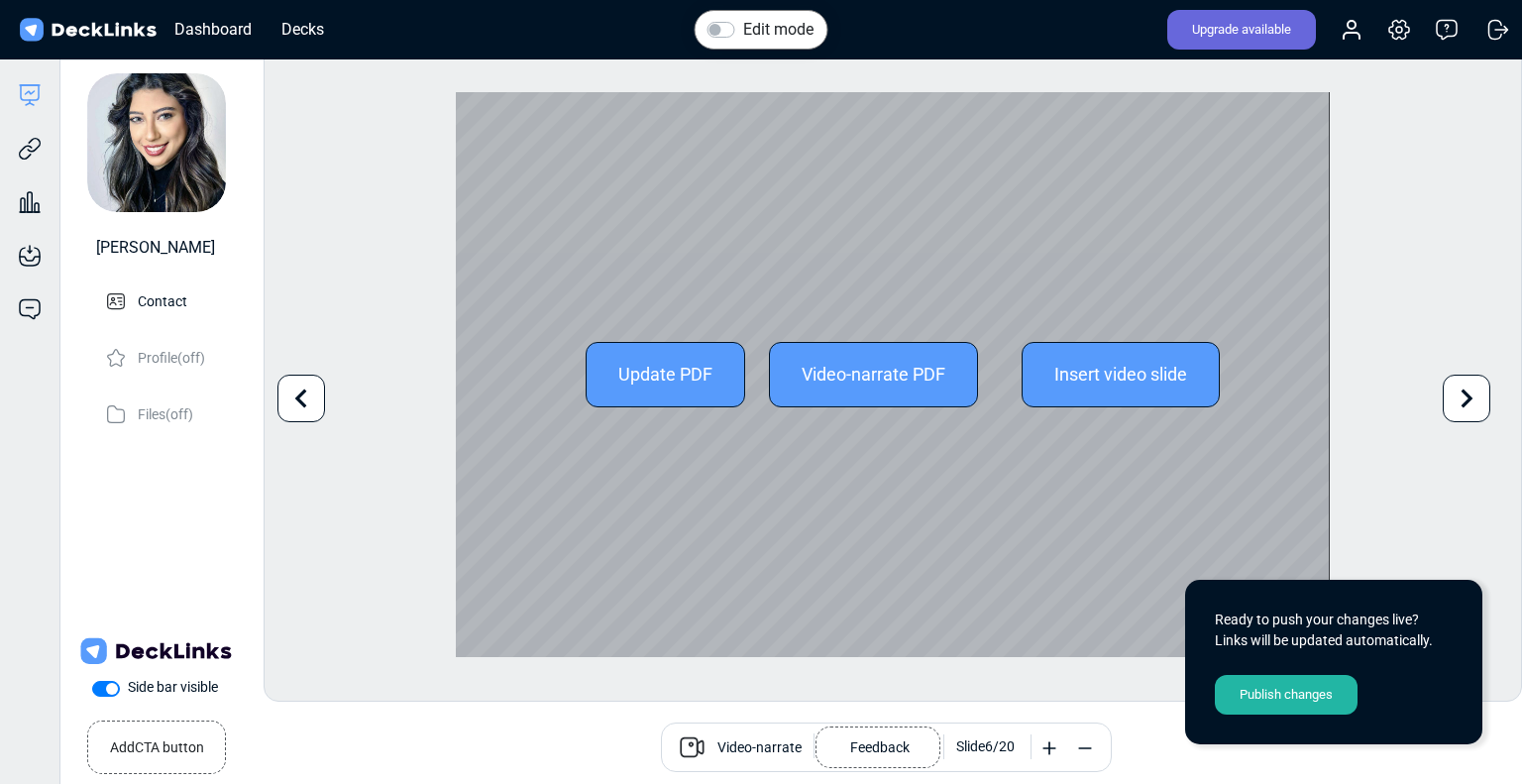
click at [1458, 402] on icon at bounding box center [1466, 398] width 38 height 38
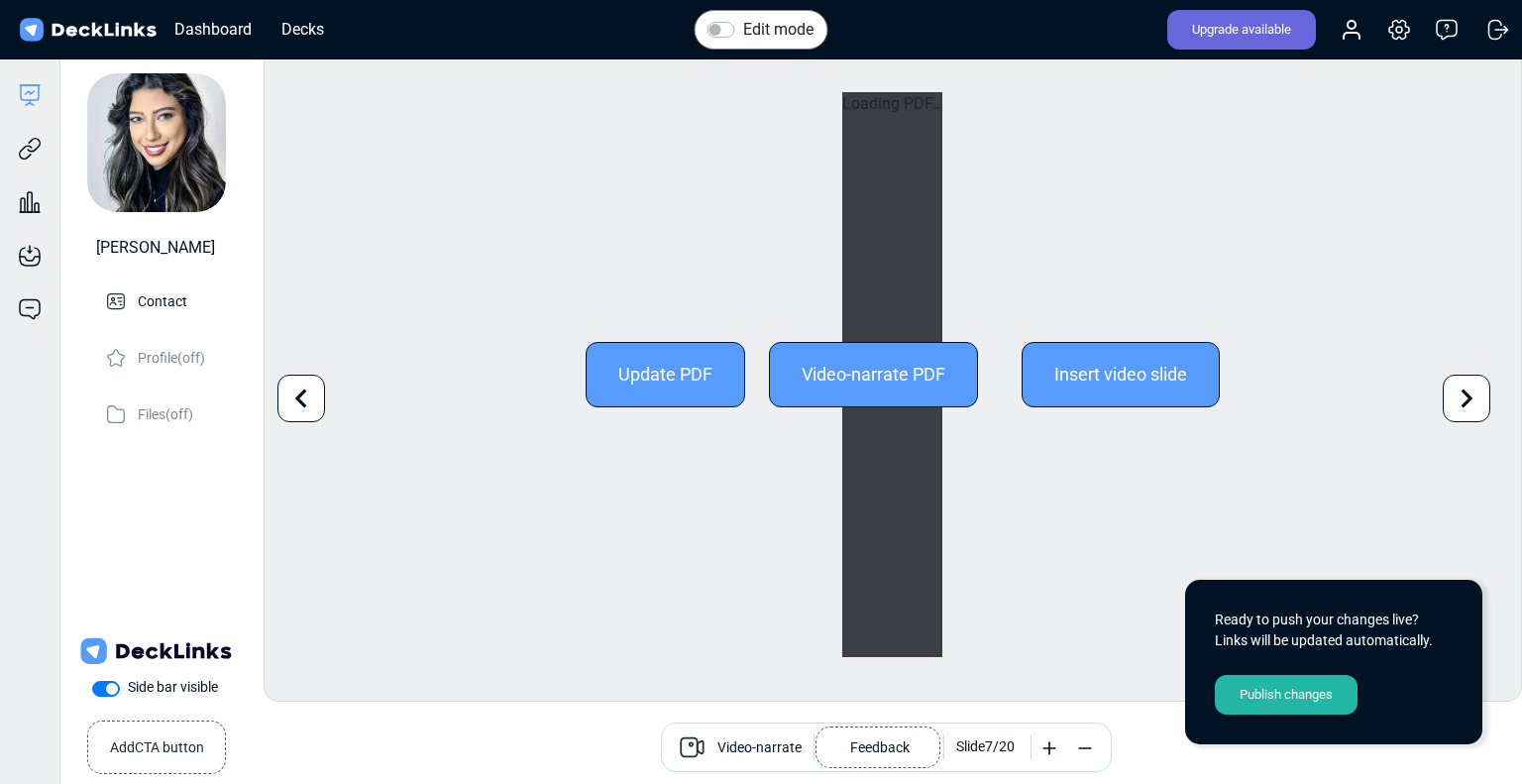
click at [1458, 402] on icon at bounding box center [1466, 398] width 38 height 38
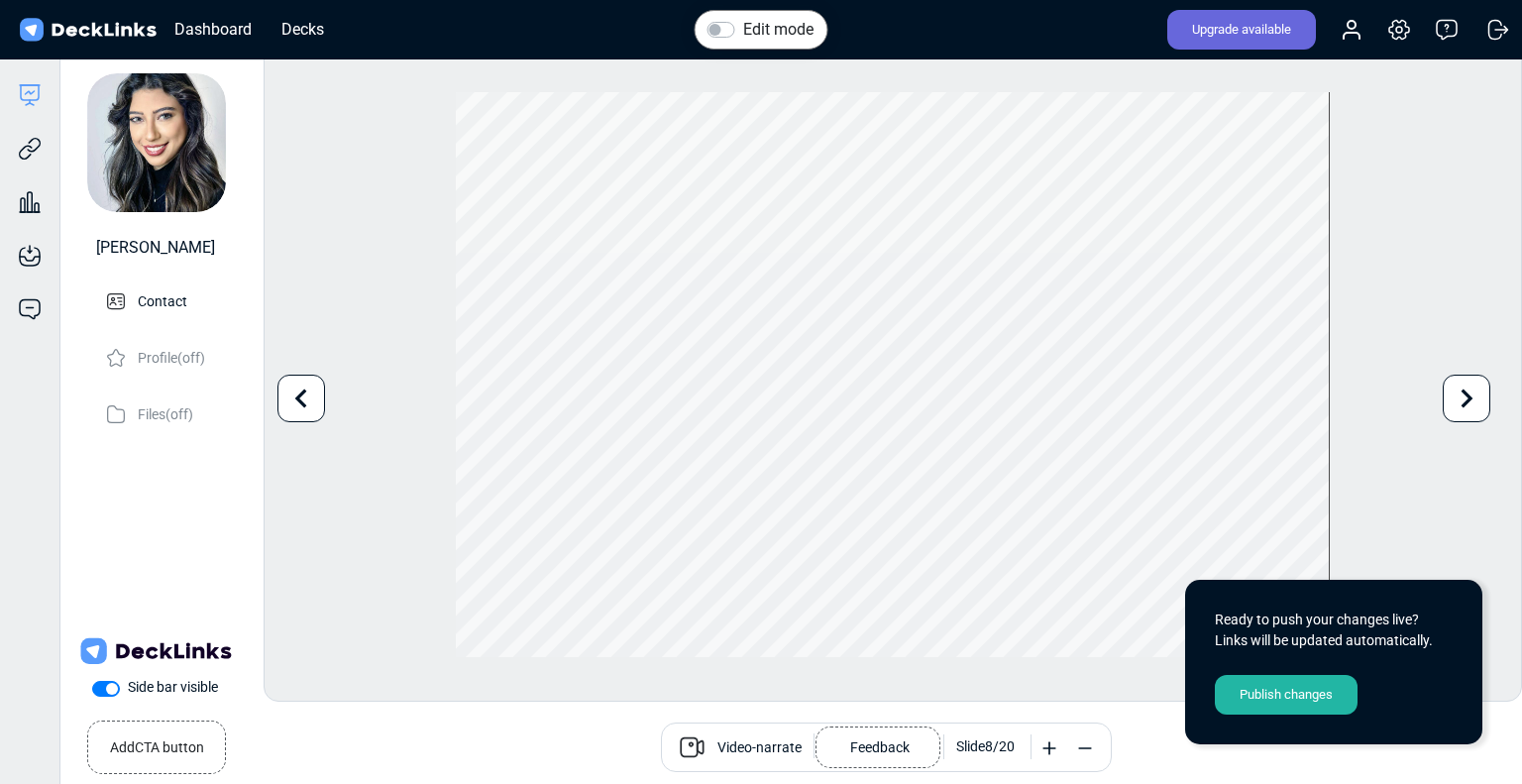
click at [1444, 403] on div at bounding box center [1466, 398] width 48 height 48
click at [1296, 696] on div "Publish changes" at bounding box center [1286, 695] width 143 height 40
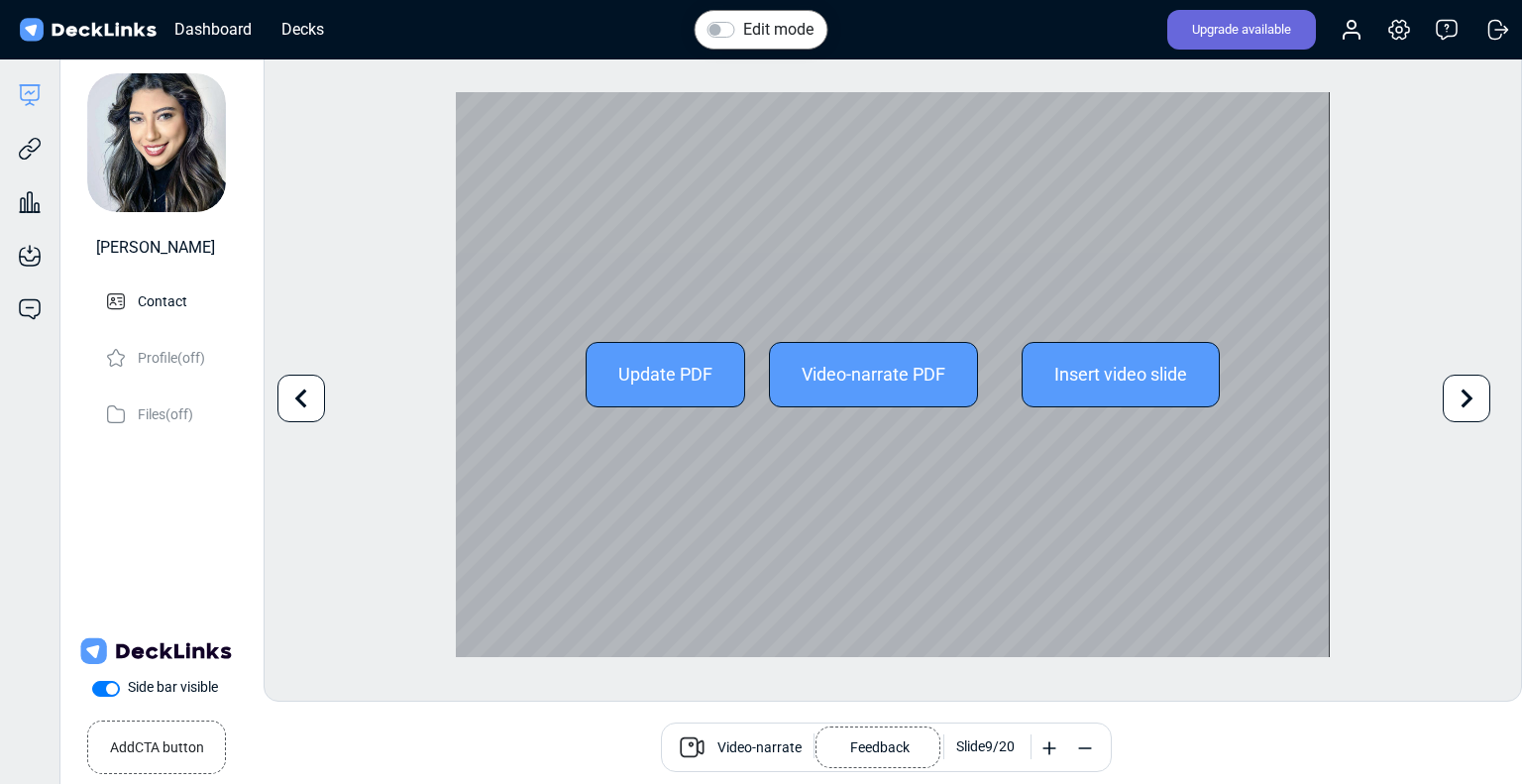
click at [1465, 397] on icon at bounding box center [1466, 398] width 38 height 38
click at [1467, 403] on icon at bounding box center [1466, 398] width 38 height 38
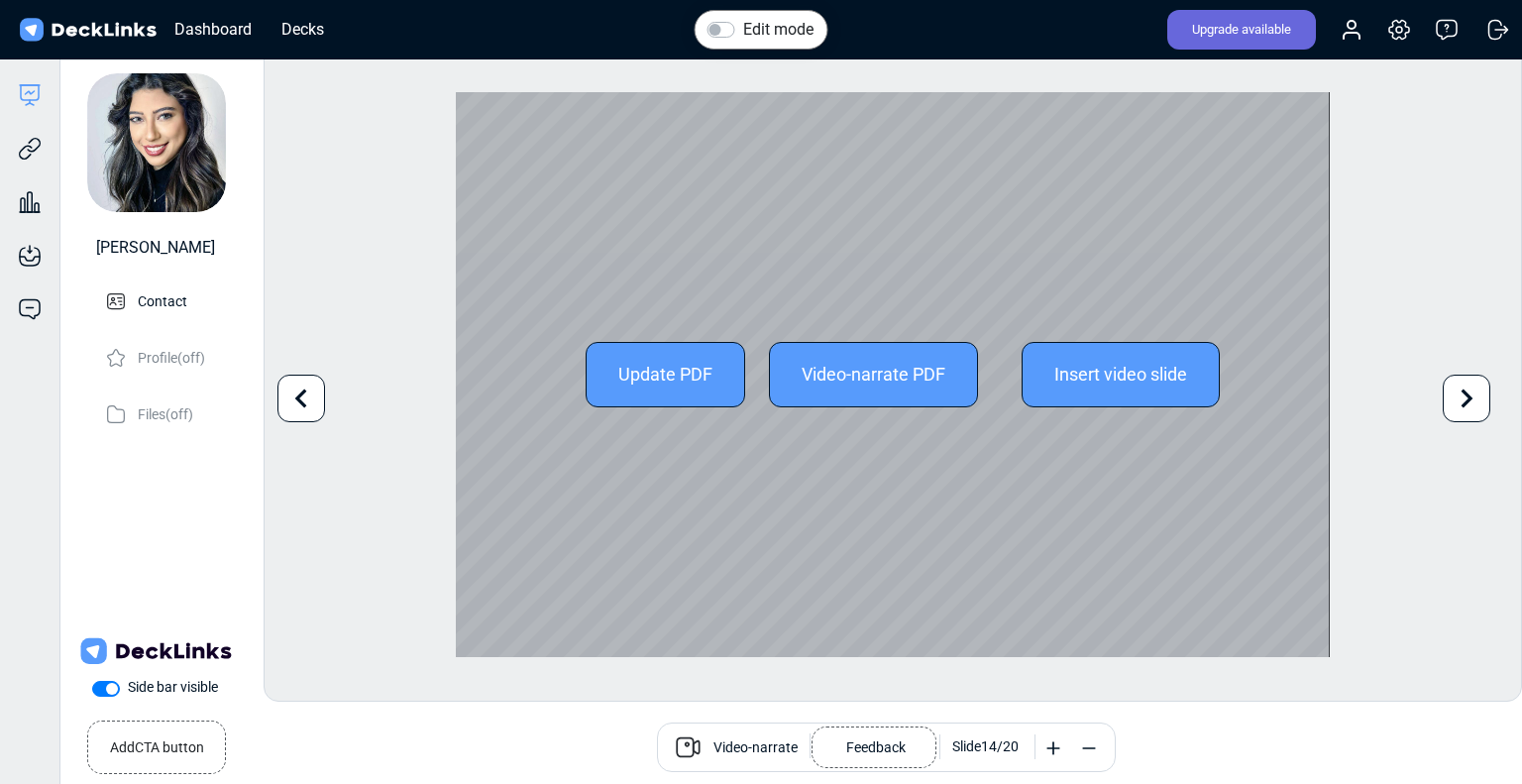
click at [1467, 403] on icon at bounding box center [1466, 398] width 38 height 38
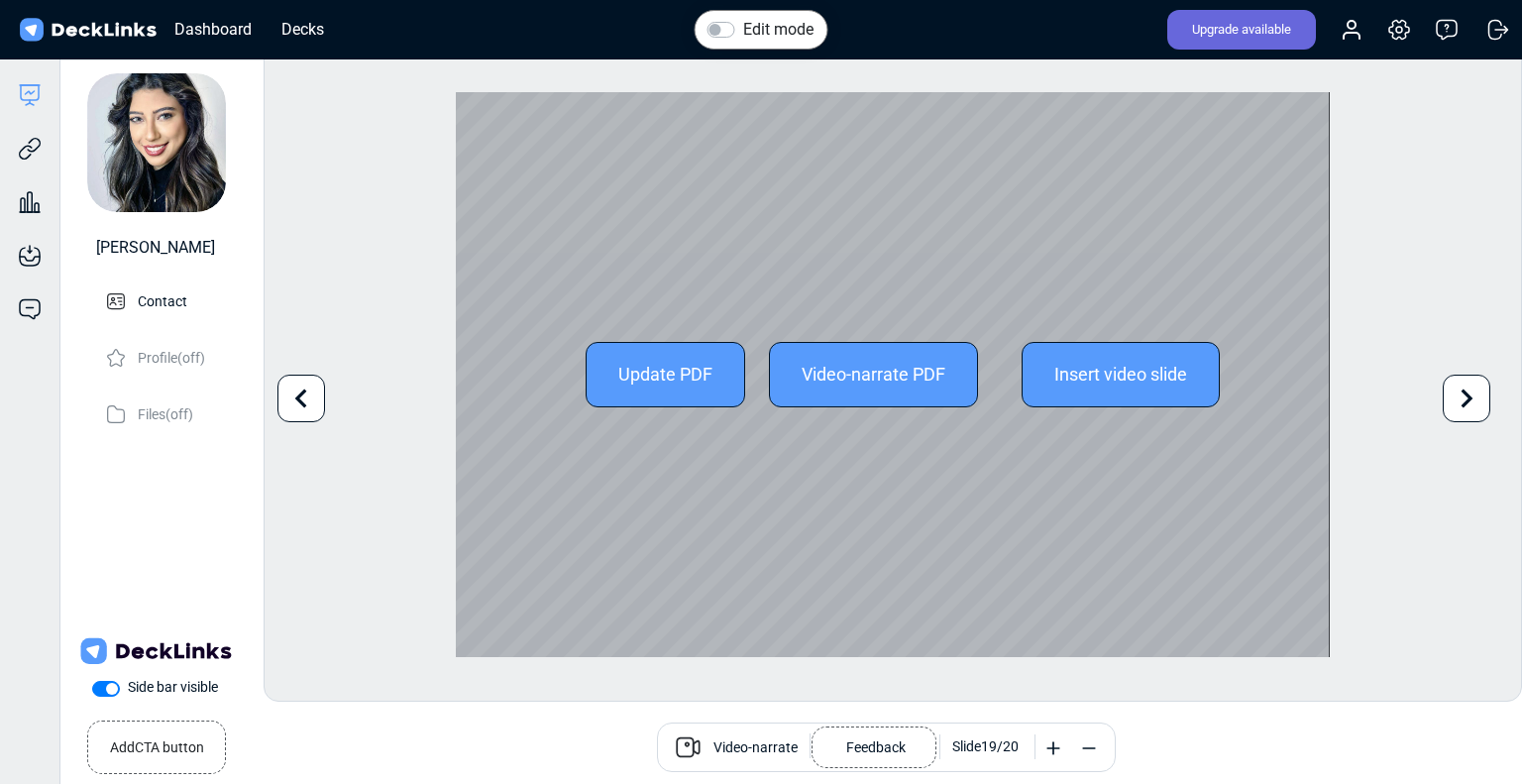
click at [1467, 403] on icon at bounding box center [1466, 398] width 38 height 38
click at [308, 399] on icon at bounding box center [301, 398] width 38 height 38
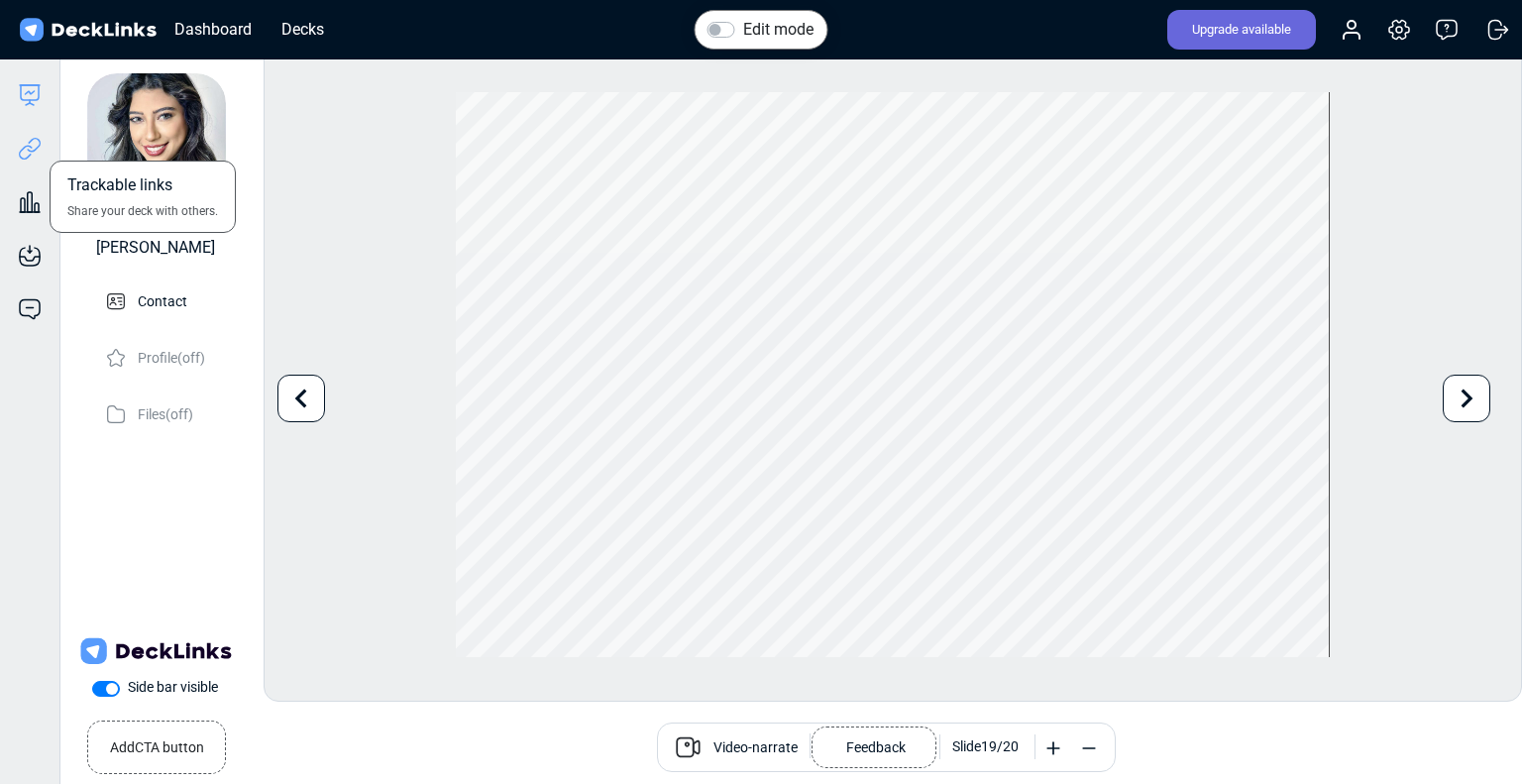
click at [32, 154] on icon at bounding box center [30, 149] width 24 height 24
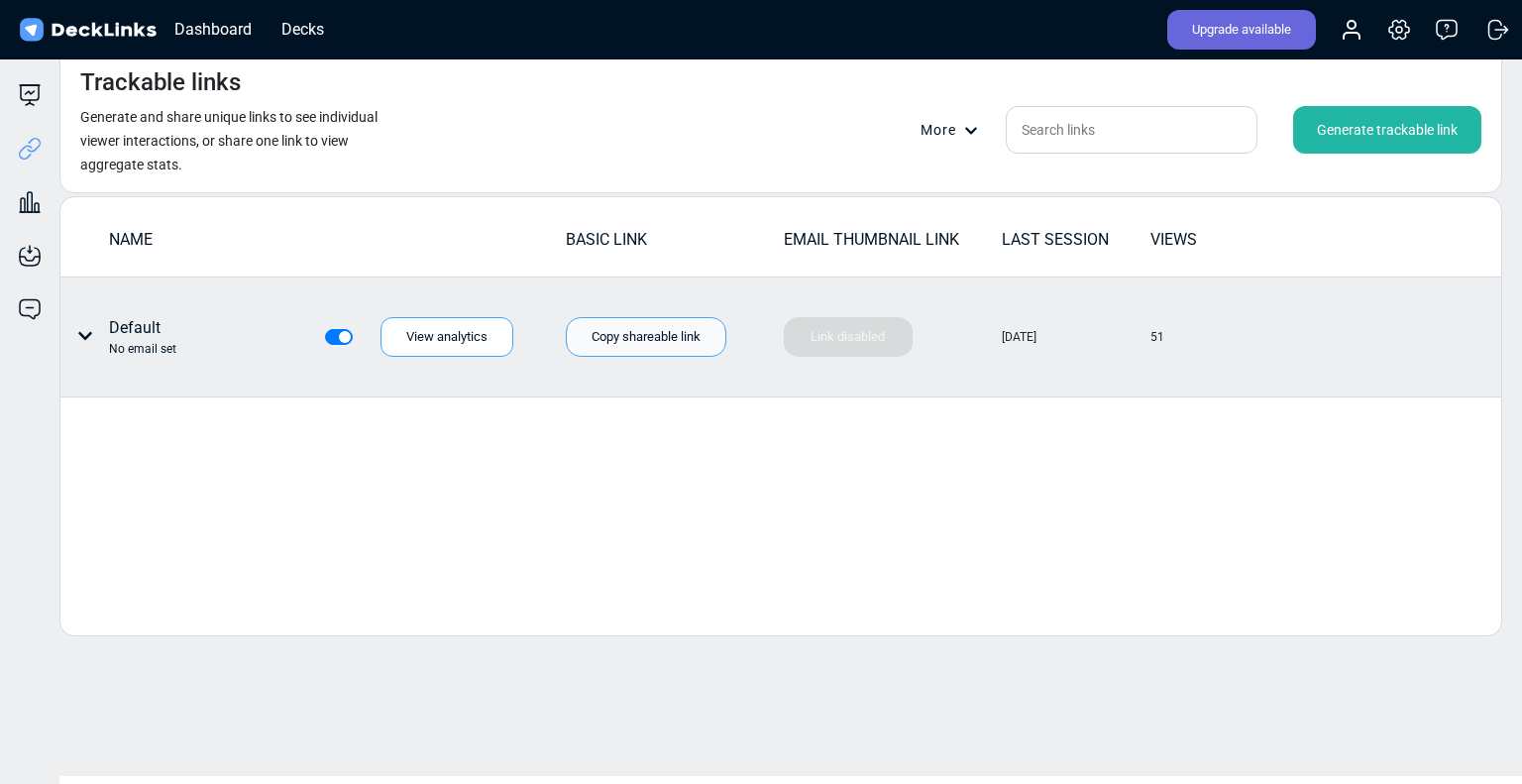
click at [674, 338] on div "Copy shareable link" at bounding box center [646, 337] width 160 height 40
click at [459, 334] on div "View analytics" at bounding box center [446, 337] width 133 height 40
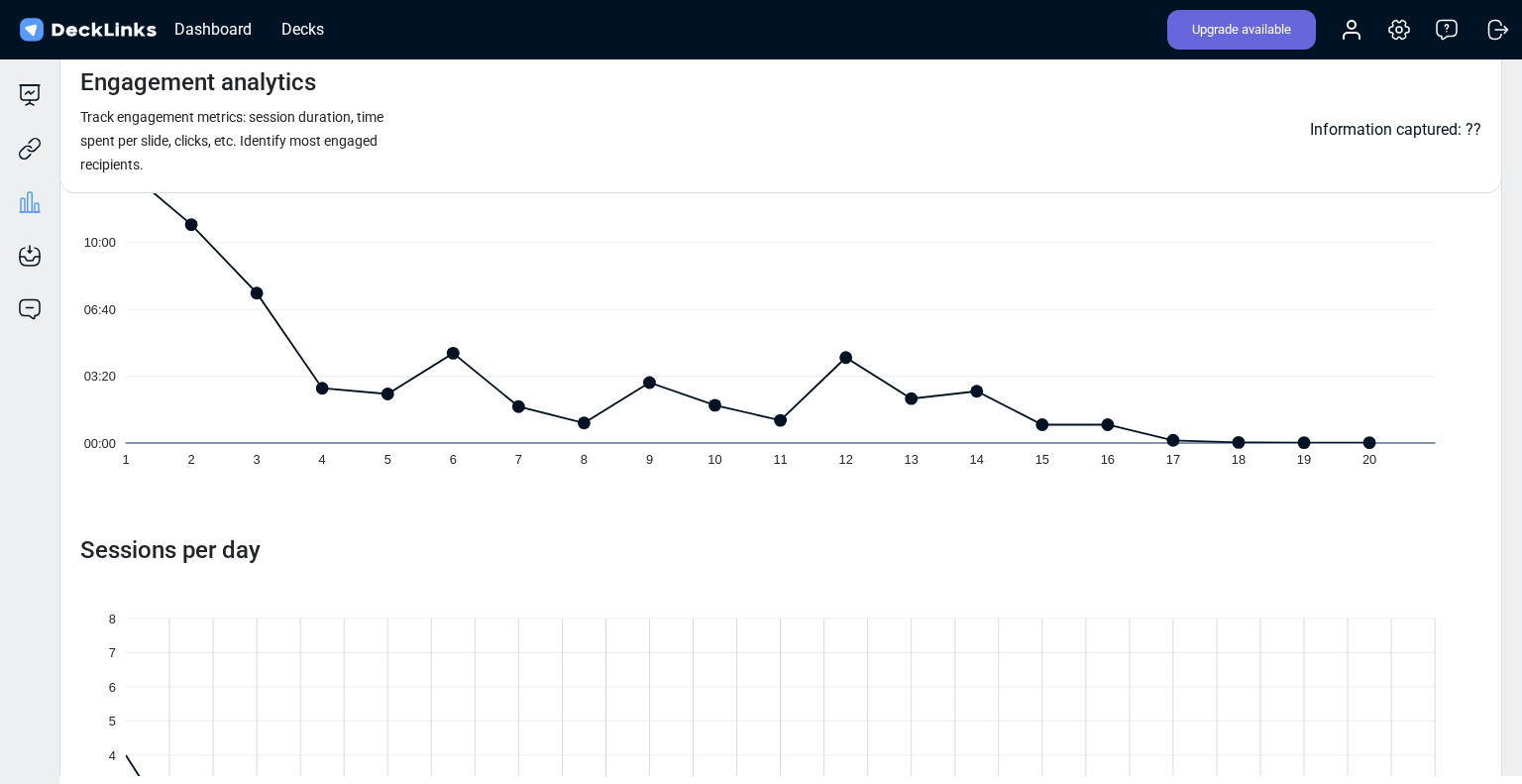
scroll to position [189, 0]
